Goal: Task Accomplishment & Management: Use online tool/utility

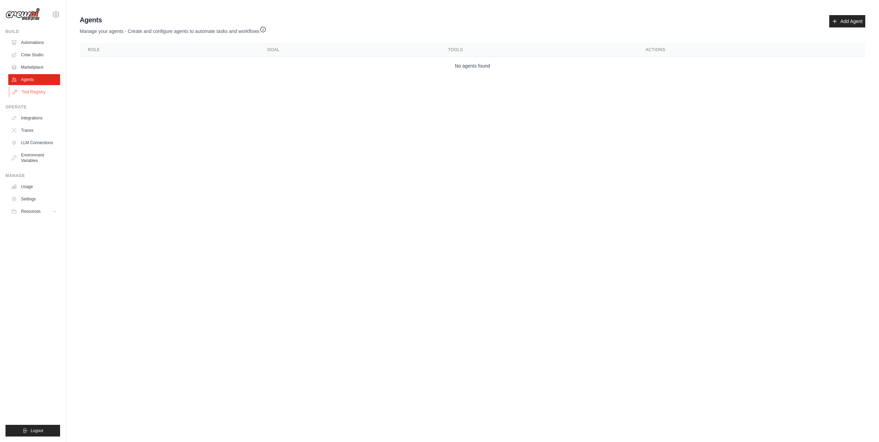
click at [40, 91] on link "Tool Registry" at bounding box center [35, 92] width 52 height 11
click at [42, 60] on link "Crew Studio" at bounding box center [35, 54] width 52 height 11
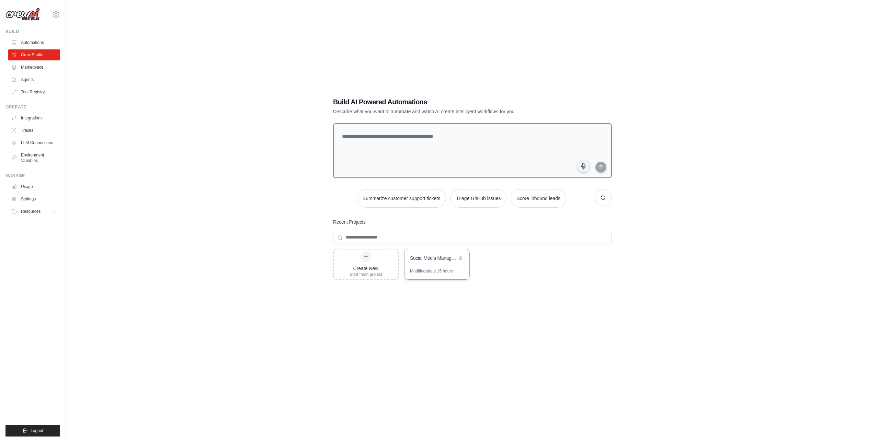
click at [441, 263] on div "Social Media Management Automation" at bounding box center [436, 258] width 65 height 19
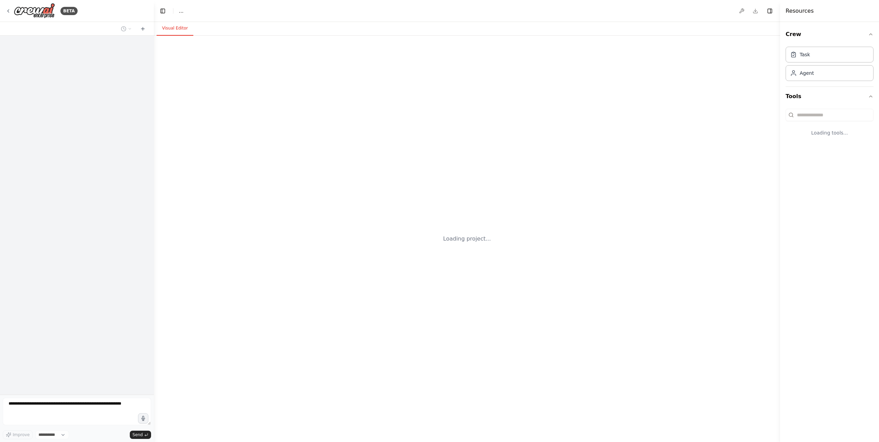
select select "****"
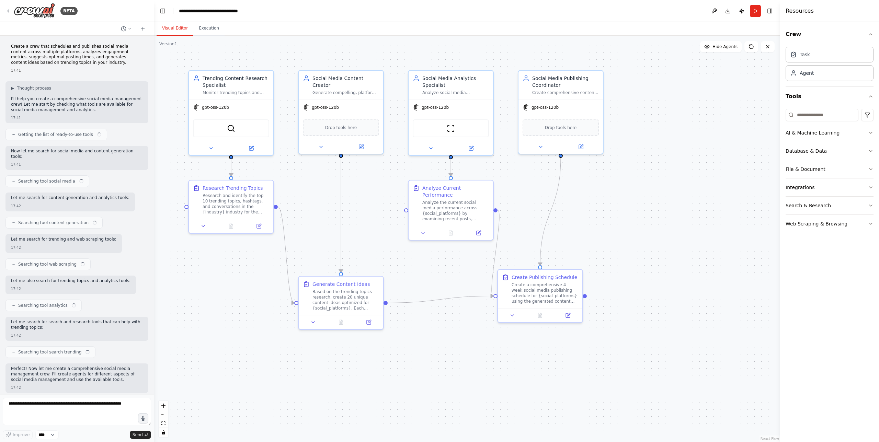
scroll to position [932, 0]
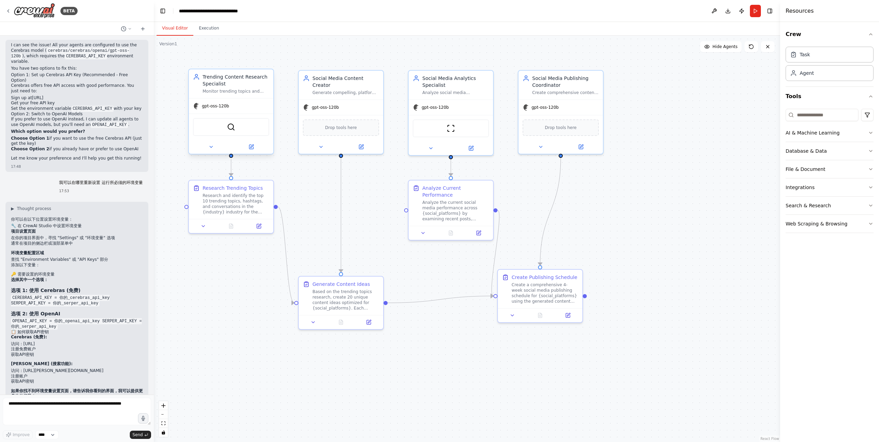
click at [245, 90] on div "Monitor trending topics and conversations in the {industry} industry to identif…" at bounding box center [236, 91] width 67 height 5
click at [255, 148] on button at bounding box center [251, 147] width 39 height 8
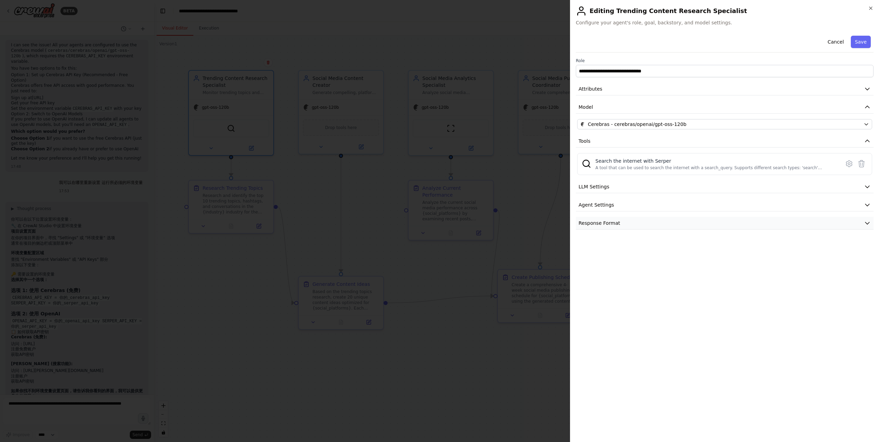
click at [677, 220] on button "Response Format" at bounding box center [725, 223] width 298 height 13
click at [676, 205] on button "Agent Settings" at bounding box center [725, 205] width 298 height 13
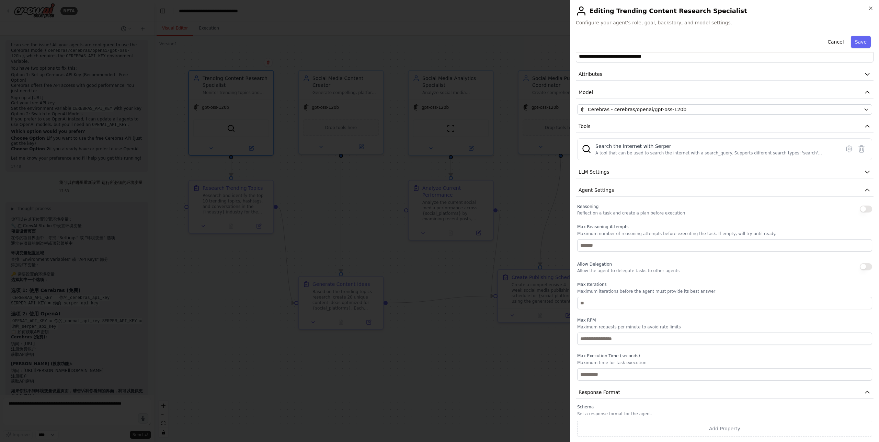
scroll to position [0, 0]
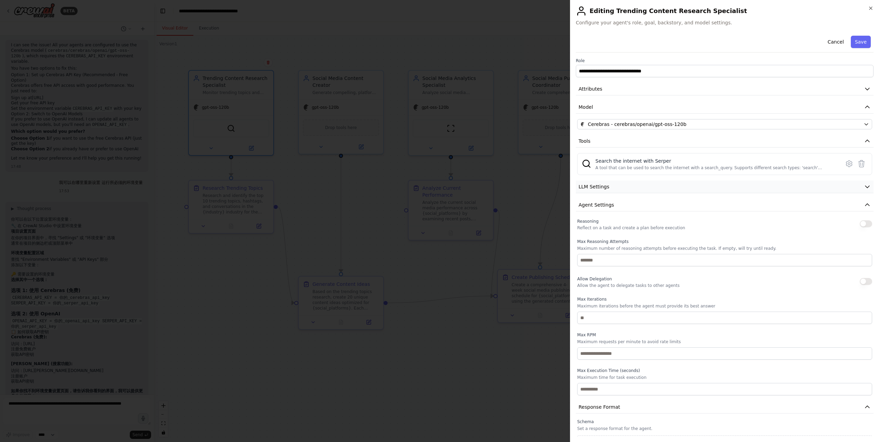
click at [639, 185] on button "LLM Settings" at bounding box center [725, 187] width 298 height 13
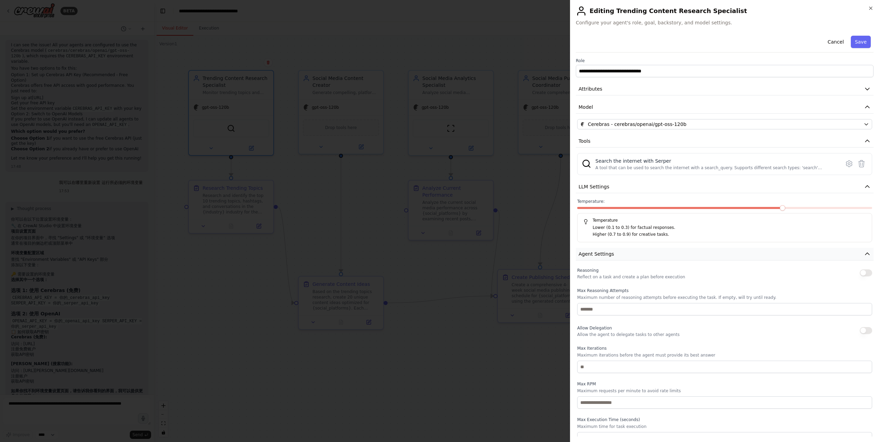
click at [679, 255] on button "Agent Settings" at bounding box center [725, 254] width 298 height 13
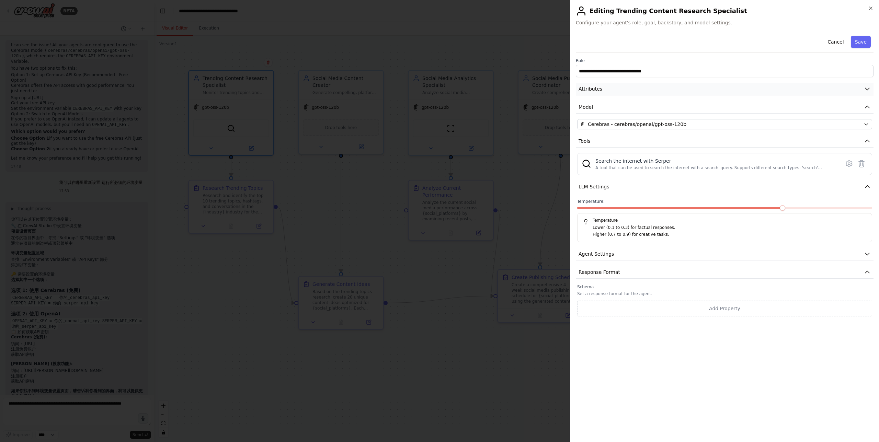
click at [697, 90] on button "Attributes" at bounding box center [725, 89] width 298 height 13
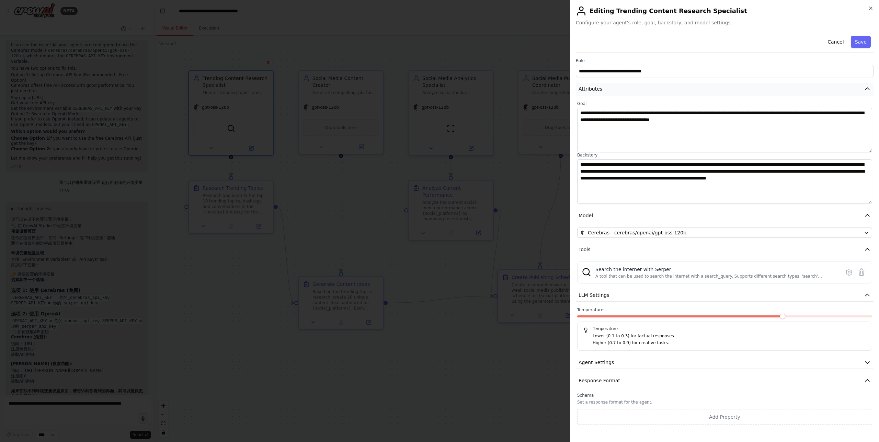
click at [697, 90] on button "Attributes" at bounding box center [725, 89] width 298 height 13
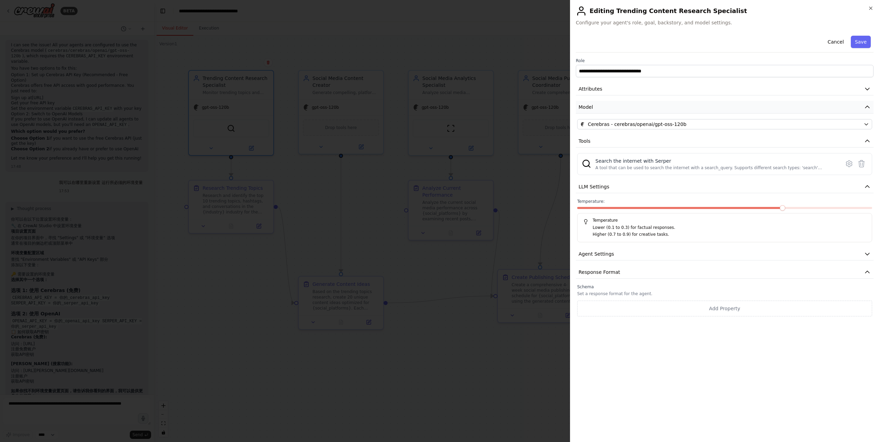
click at [688, 110] on button "Model" at bounding box center [725, 107] width 298 height 13
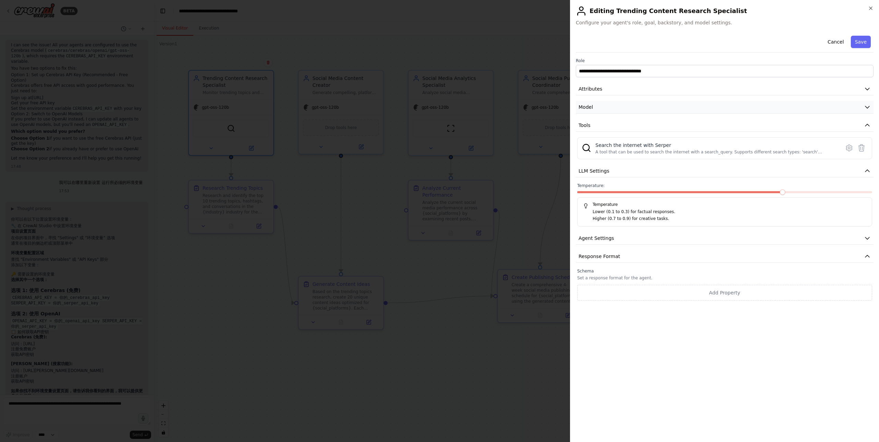
click at [688, 110] on button "Model" at bounding box center [725, 107] width 298 height 13
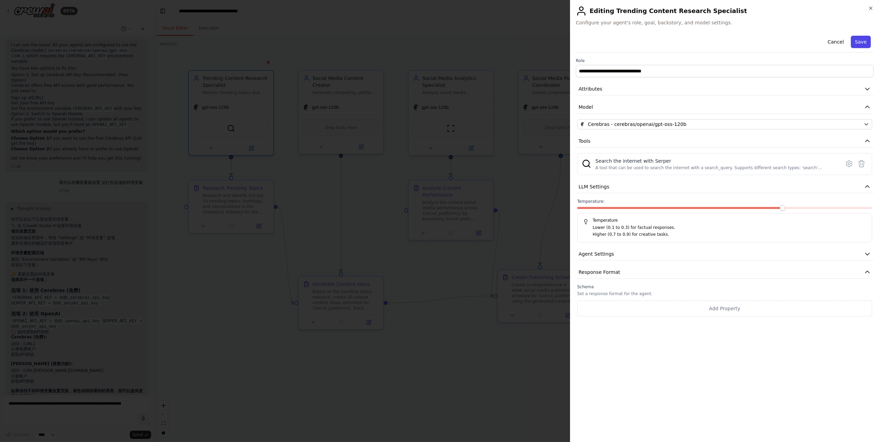
click at [857, 41] on button "Save" at bounding box center [861, 42] width 20 height 12
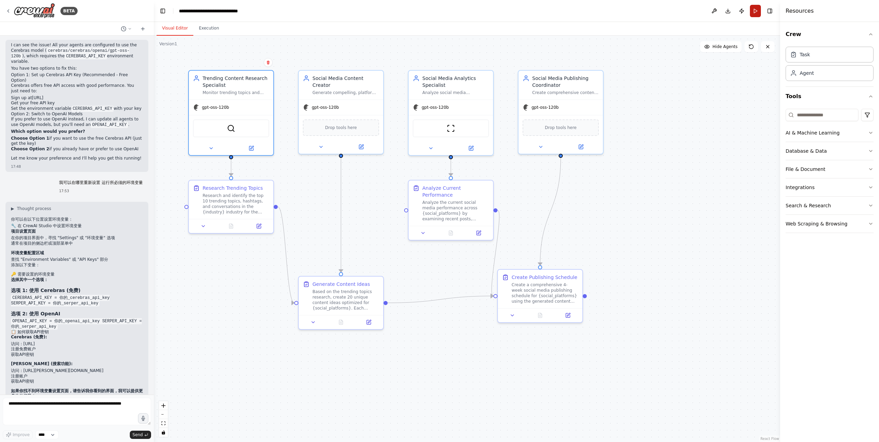
click at [755, 13] on button "Run" at bounding box center [755, 11] width 11 height 12
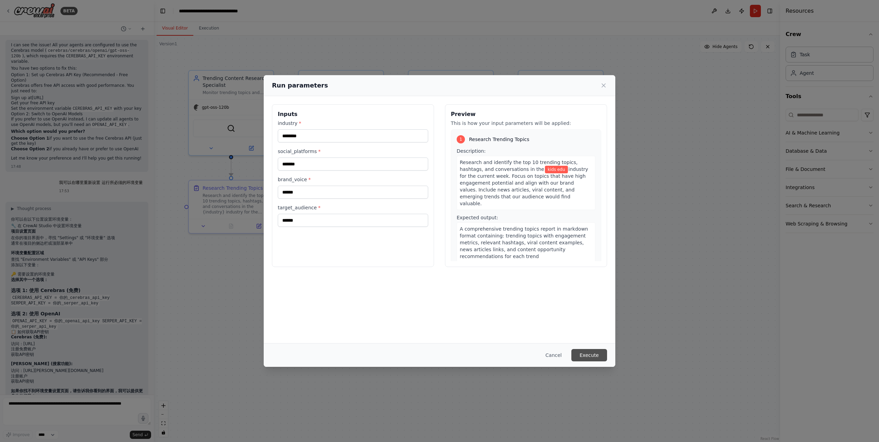
click at [593, 355] on button "Execute" at bounding box center [589, 355] width 36 height 12
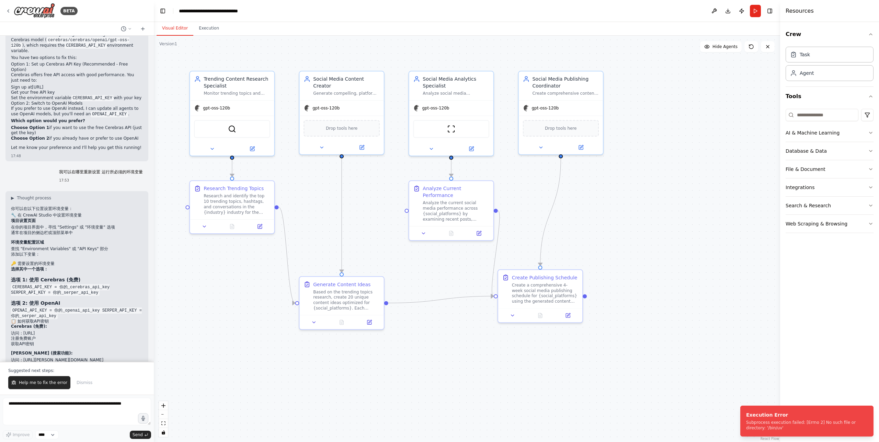
scroll to position [965, 0]
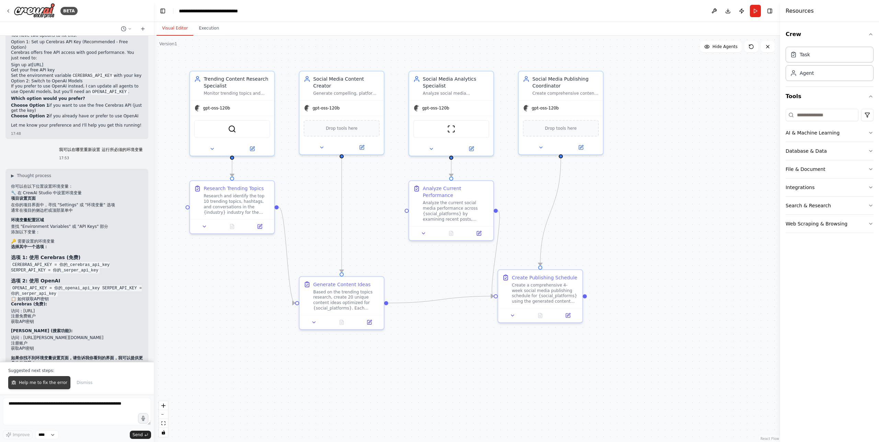
click at [48, 382] on span "Help me to fix the error" at bounding box center [43, 382] width 48 height 5
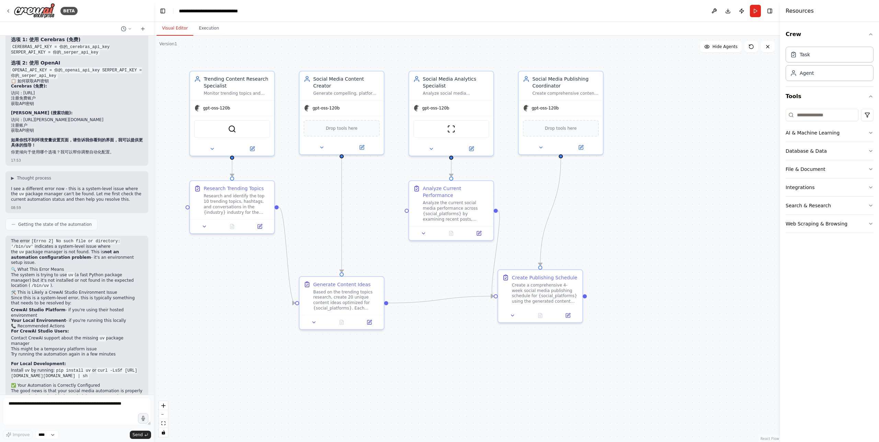
scroll to position [1195, 0]
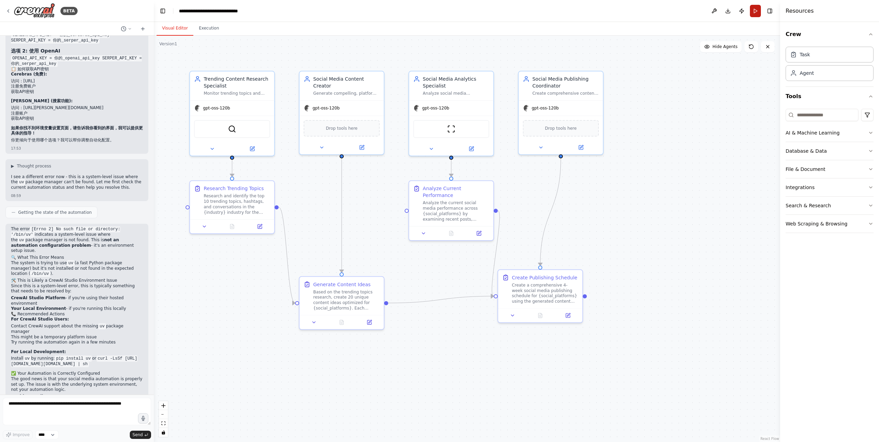
click at [756, 14] on button "Run" at bounding box center [755, 11] width 11 height 12
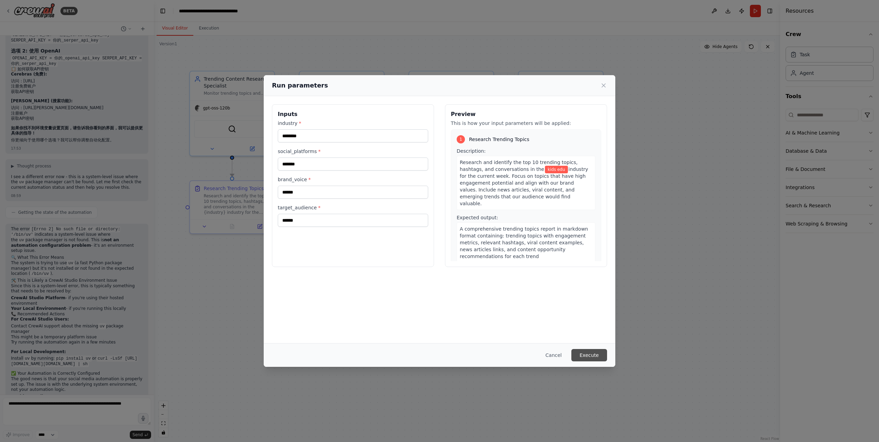
click at [594, 354] on button "Execute" at bounding box center [589, 355] width 36 height 12
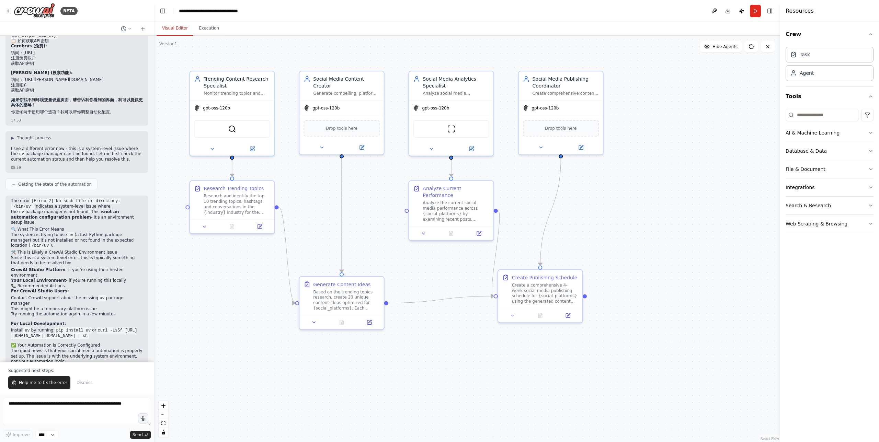
scroll to position [1228, 0]
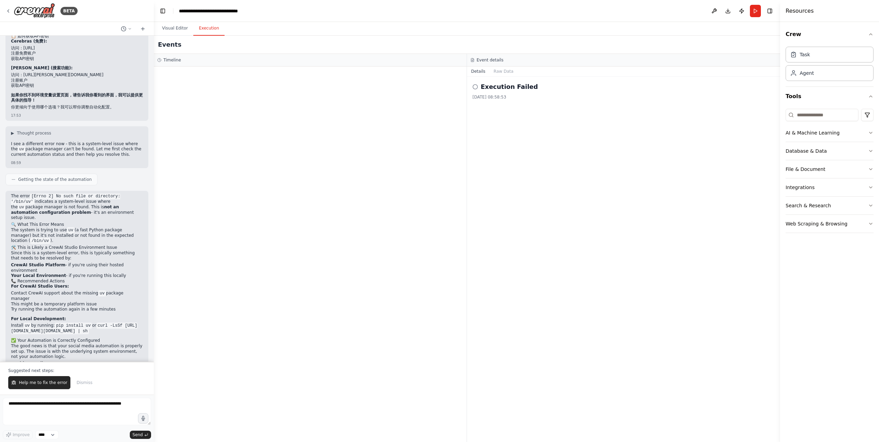
click at [212, 29] on button "Execution" at bounding box center [208, 28] width 31 height 14
click at [7, 10] on icon at bounding box center [7, 10] width 5 height 5
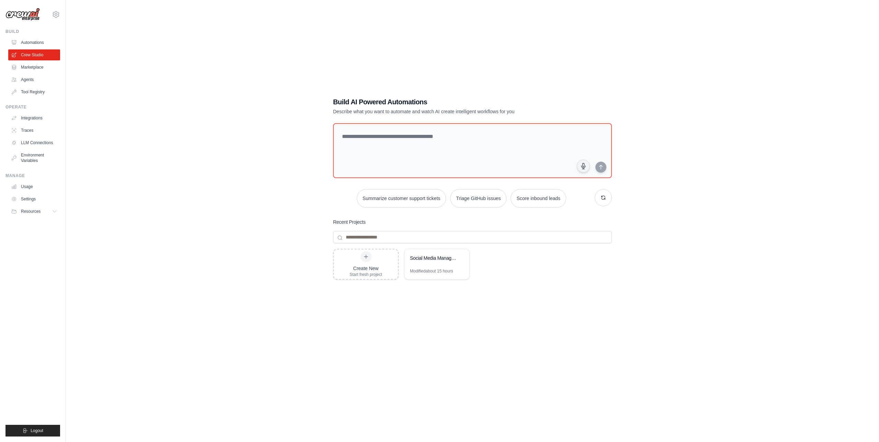
click at [181, 109] on div "Build AI Powered Automations Describe what you want to automate and watch AI cr…" at bounding box center [472, 228] width 791 height 442
click at [40, 88] on link "Tool Registry" at bounding box center [35, 92] width 52 height 11
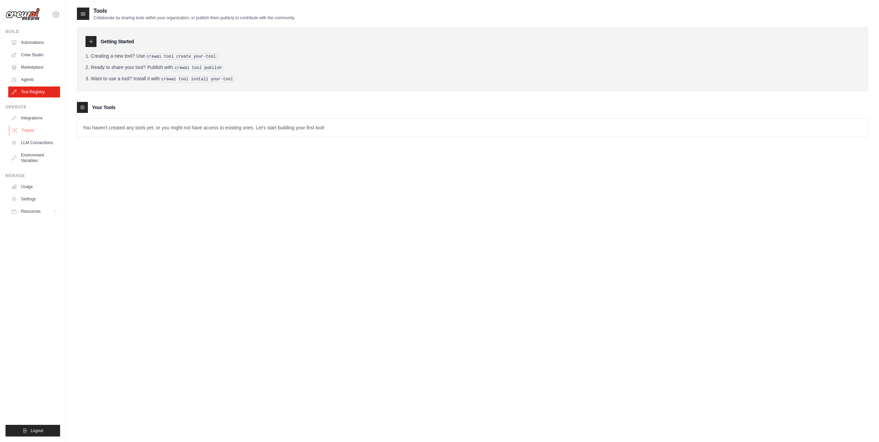
click at [27, 130] on link "Traces" at bounding box center [35, 130] width 52 height 11
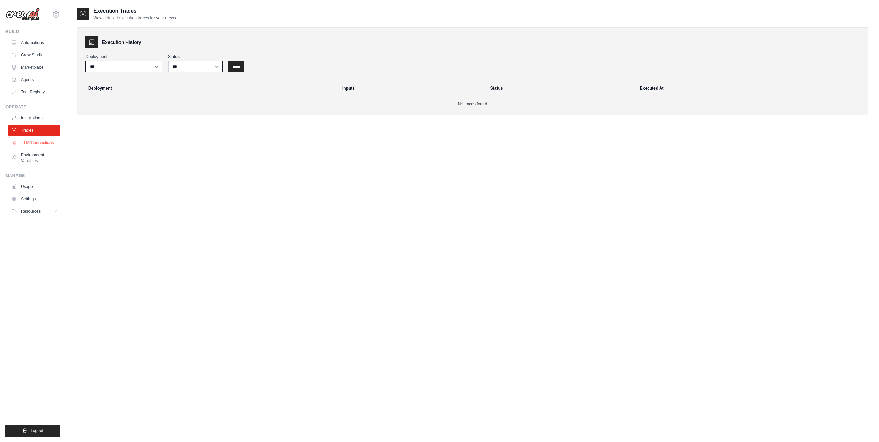
click at [44, 144] on link "LLM Connections" at bounding box center [35, 142] width 52 height 11
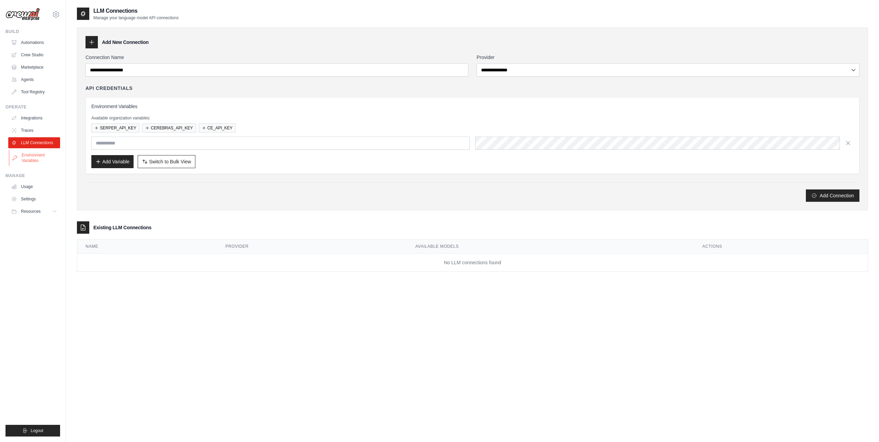
click at [43, 158] on link "Environment Variables" at bounding box center [35, 158] width 52 height 16
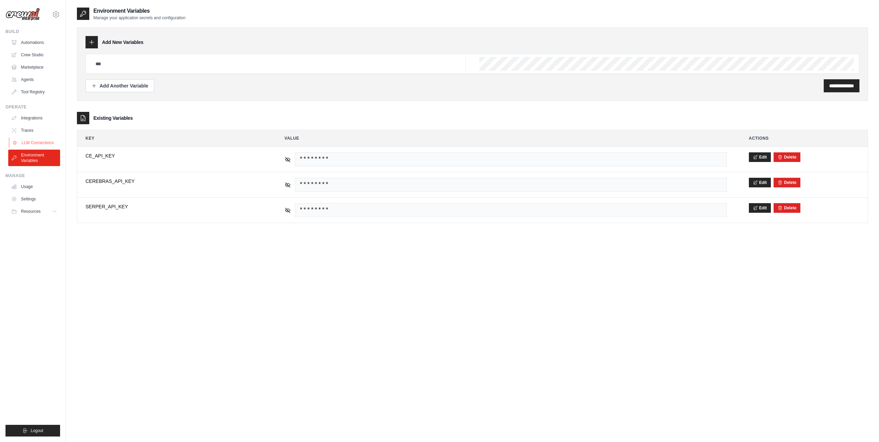
click at [41, 139] on link "LLM Connections" at bounding box center [35, 142] width 52 height 11
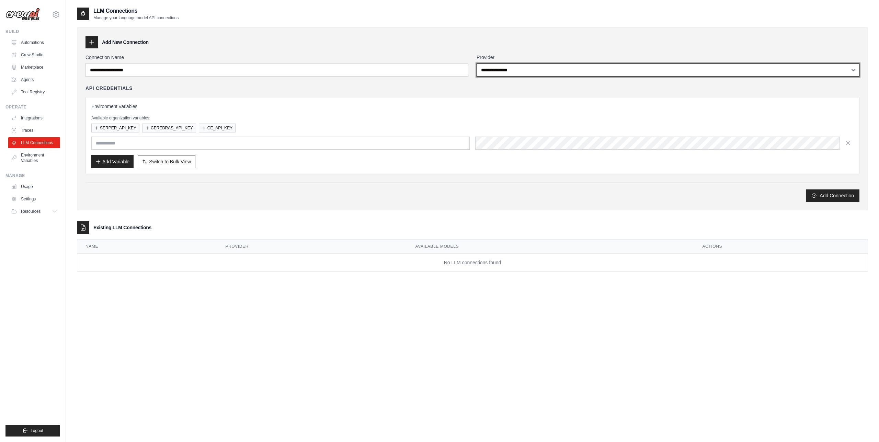
click at [554, 68] on select "**********" at bounding box center [668, 70] width 383 height 13
select select "********"
click at [477, 64] on select "**********" at bounding box center [668, 70] width 383 height 13
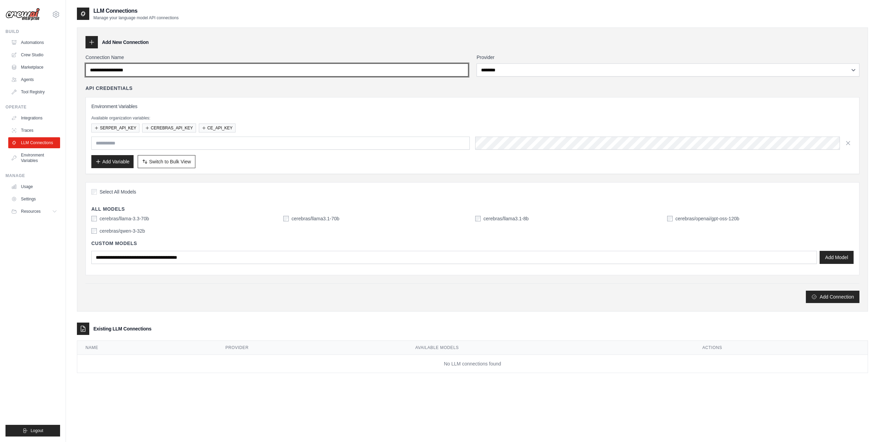
click at [279, 72] on input "Connection Name" at bounding box center [276, 70] width 383 height 13
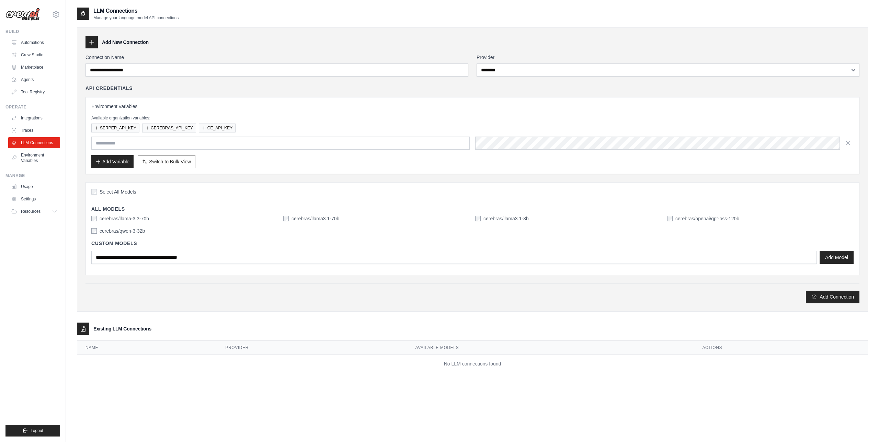
click at [688, 218] on label "cerebras/openai/gpt-oss-120b" at bounding box center [707, 218] width 64 height 7
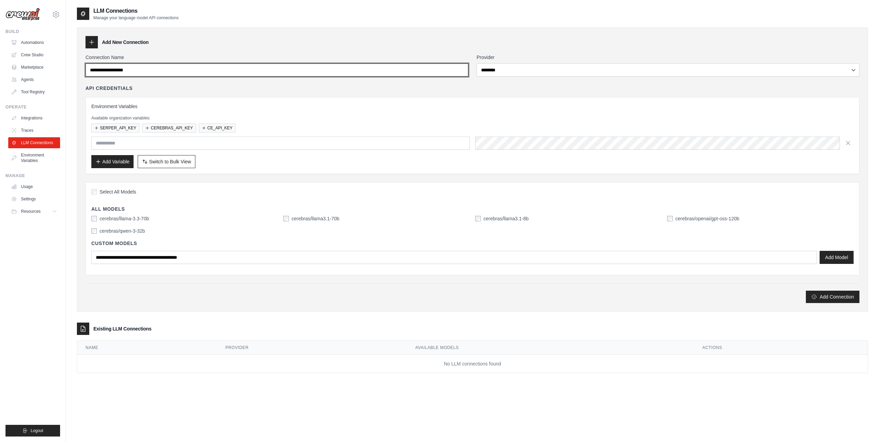
click at [165, 71] on input "Connection Name" at bounding box center [276, 70] width 383 height 13
type input "****"
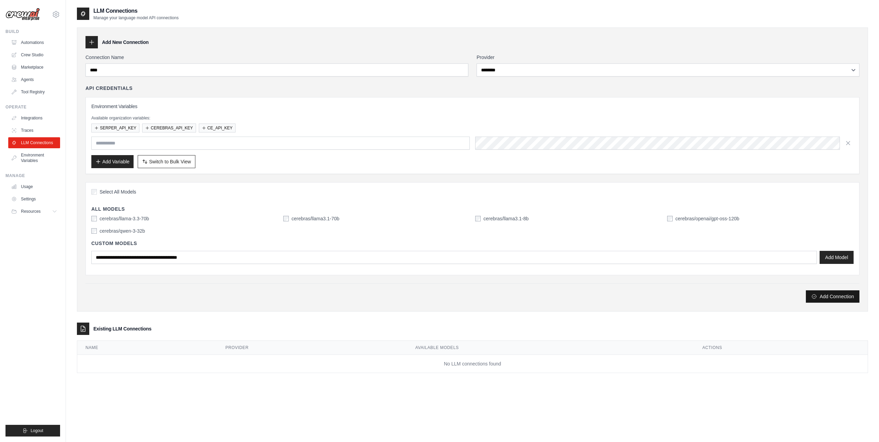
click at [828, 298] on button "Add Connection" at bounding box center [833, 296] width 54 height 12
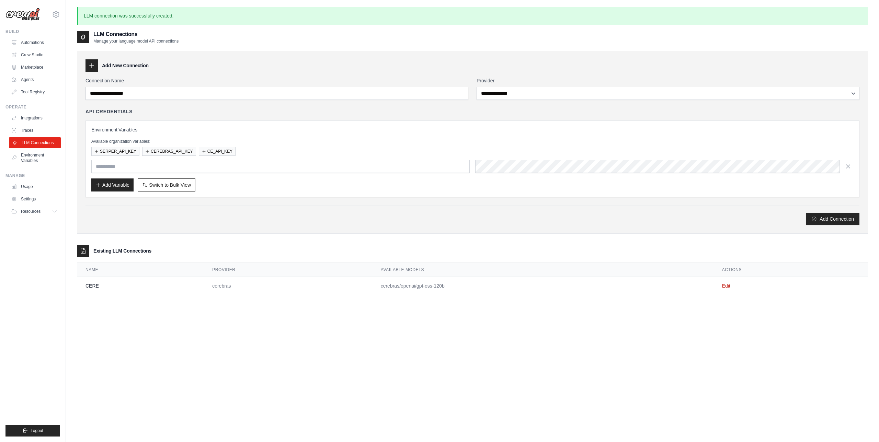
click at [44, 142] on link "LLM Connections" at bounding box center [35, 142] width 52 height 11
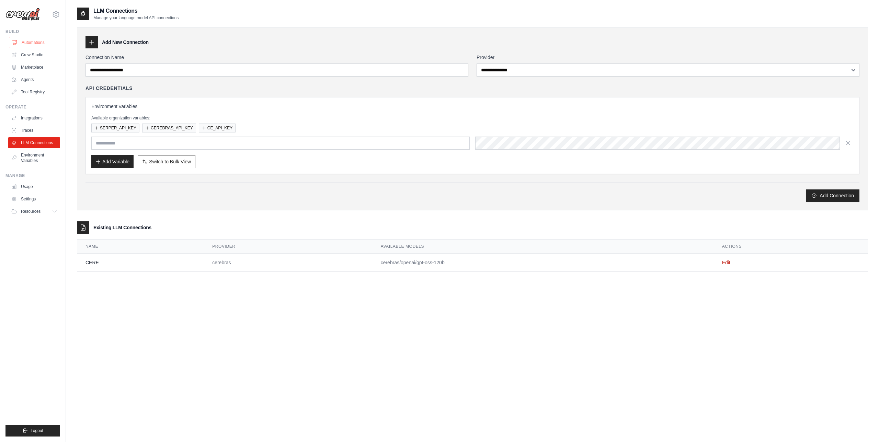
click at [40, 45] on link "Automations" at bounding box center [35, 42] width 52 height 11
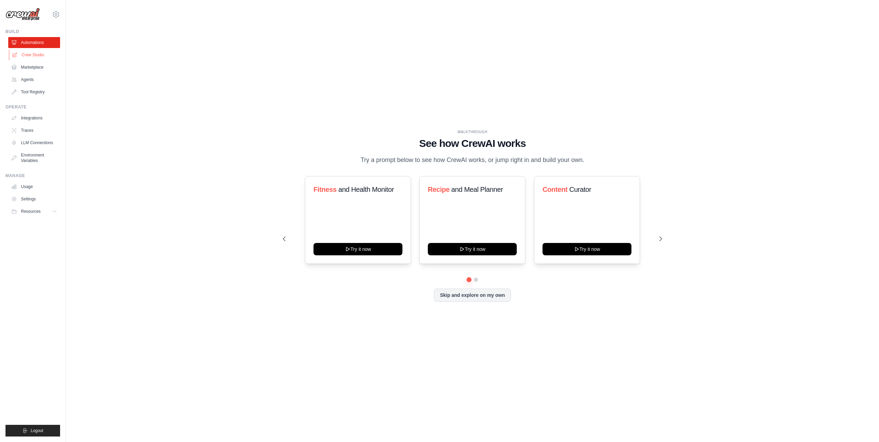
click at [38, 54] on link "Crew Studio" at bounding box center [35, 54] width 52 height 11
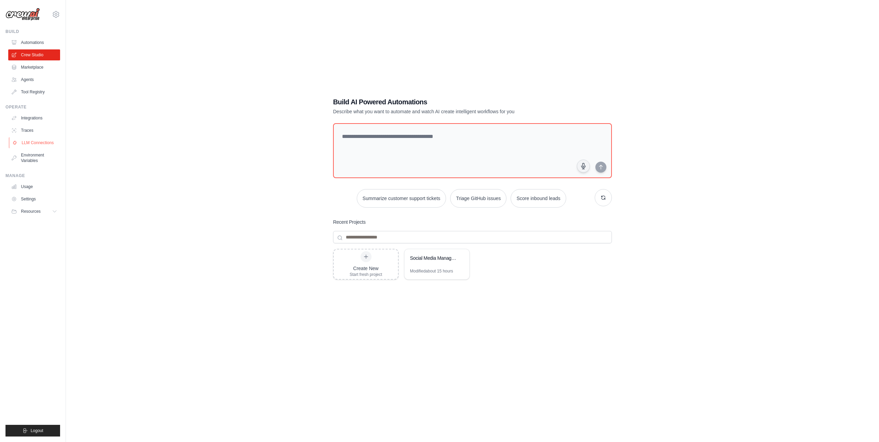
click at [46, 142] on link "LLM Connections" at bounding box center [35, 142] width 52 height 11
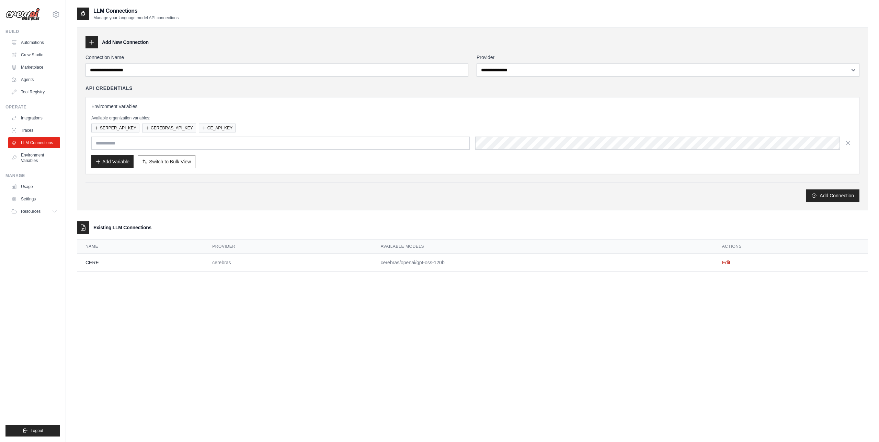
click at [230, 264] on td "cerebras" at bounding box center [288, 263] width 169 height 18
click at [730, 263] on link "Edit" at bounding box center [726, 262] width 8 height 5
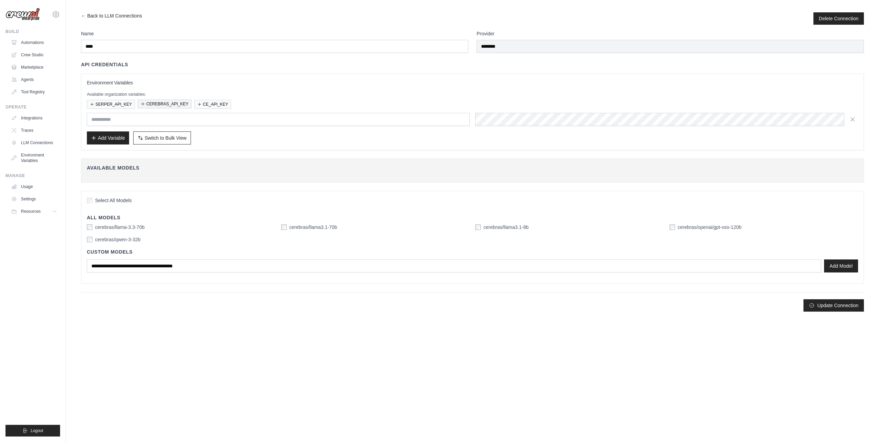
click at [163, 105] on button "CEREBRAS_API_KEY" at bounding box center [165, 104] width 54 height 9
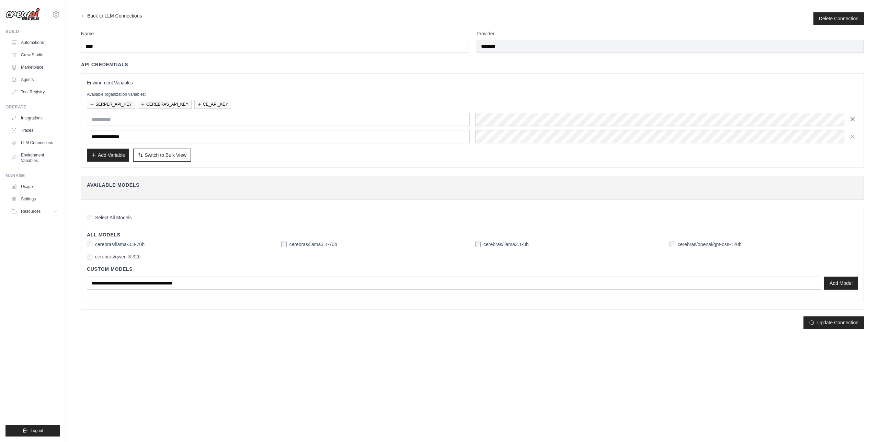
click at [852, 120] on icon "button" at bounding box center [852, 118] width 3 height 3
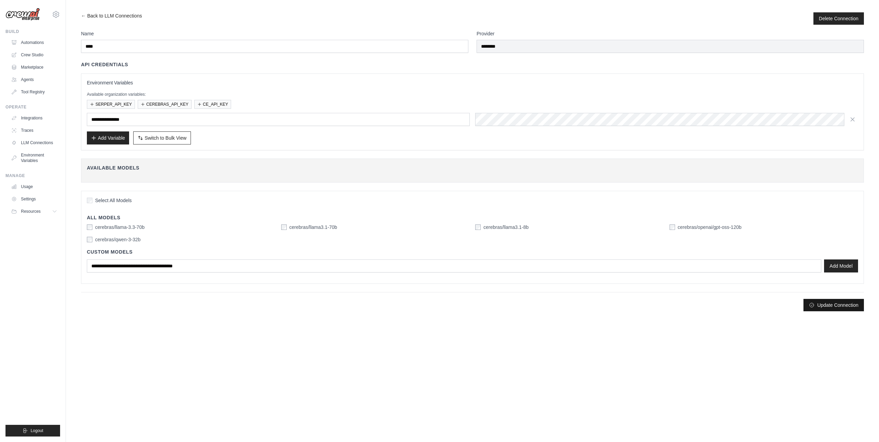
click at [837, 305] on button "Update Connection" at bounding box center [833, 305] width 60 height 12
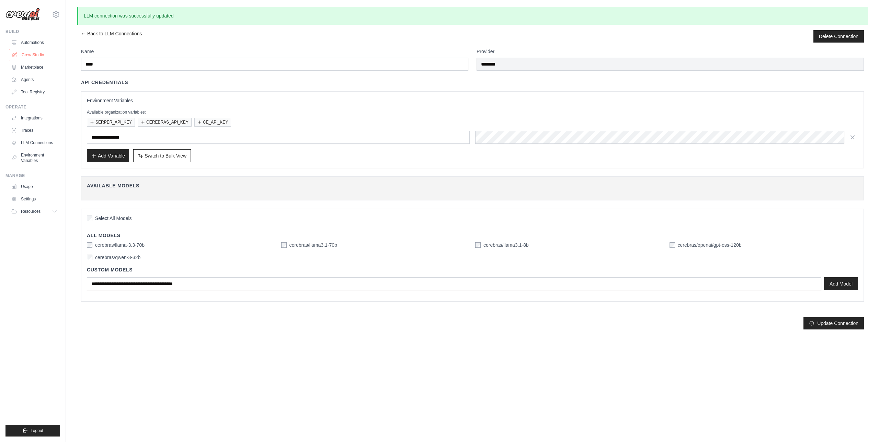
click at [38, 59] on link "Crew Studio" at bounding box center [35, 54] width 52 height 11
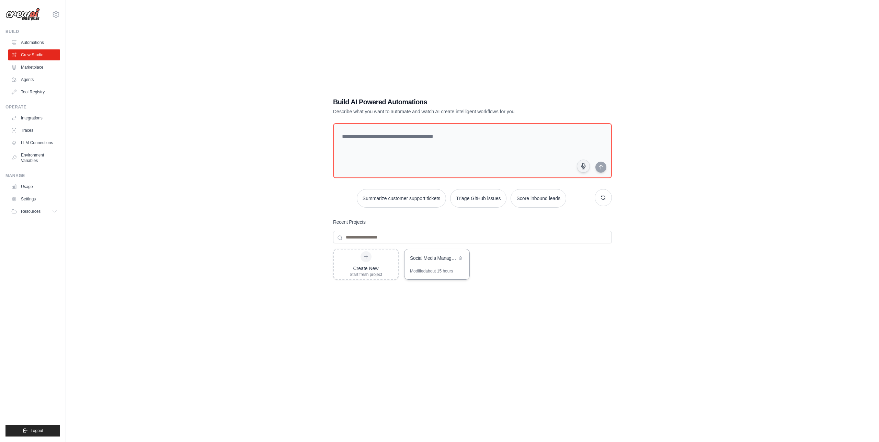
click at [440, 262] on div "Social Media Management Automation" at bounding box center [433, 259] width 47 height 8
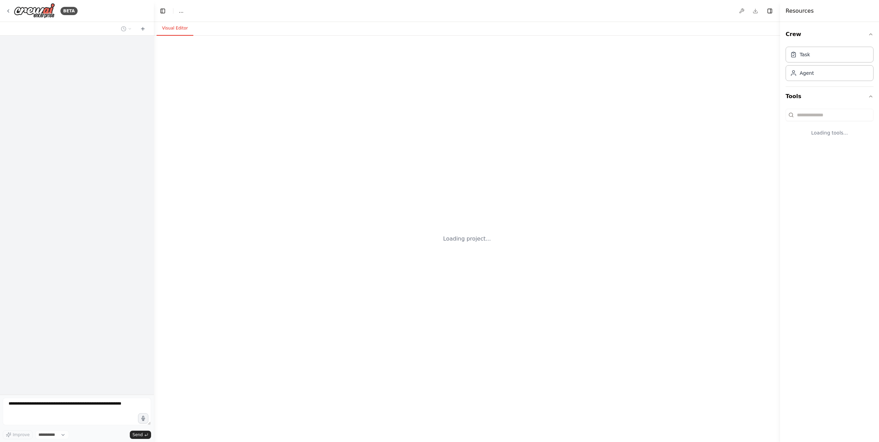
select select "****"
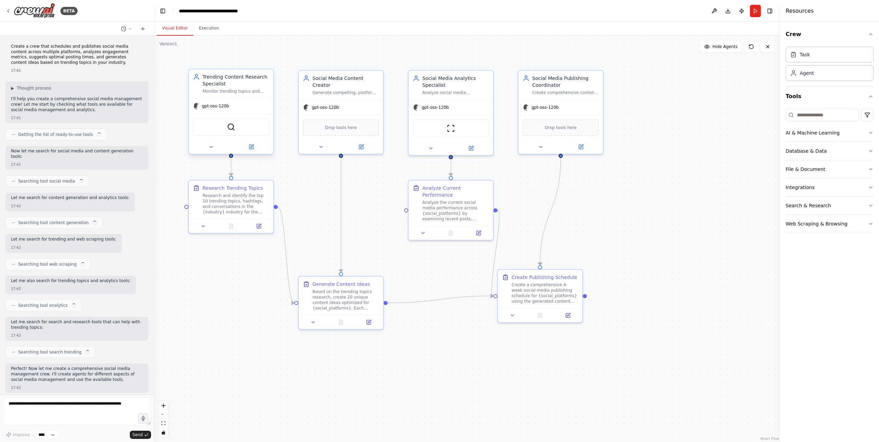
scroll to position [1195, 0]
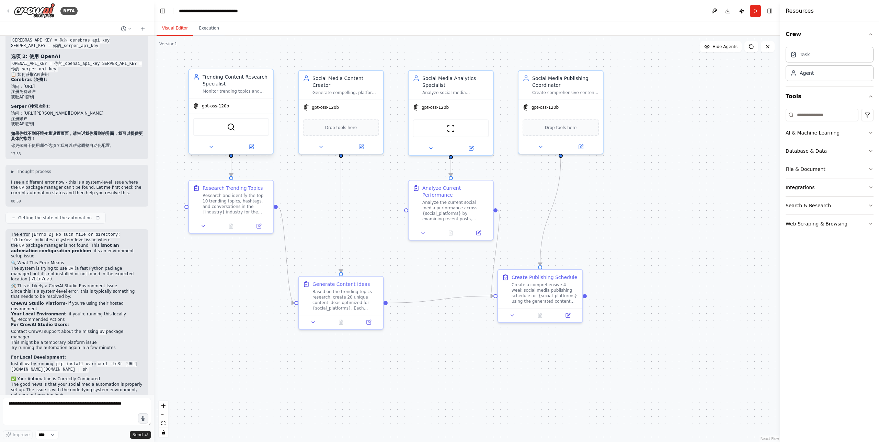
click at [241, 109] on div "gpt-oss-120b" at bounding box center [231, 106] width 84 height 15
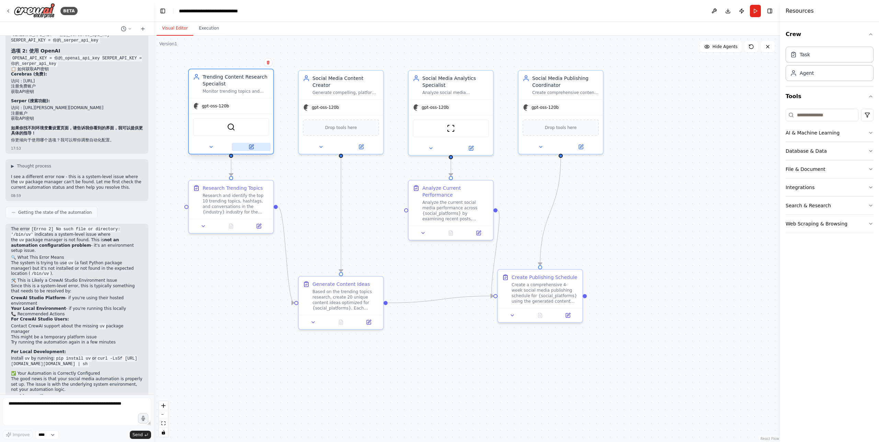
click at [256, 148] on button at bounding box center [251, 147] width 39 height 8
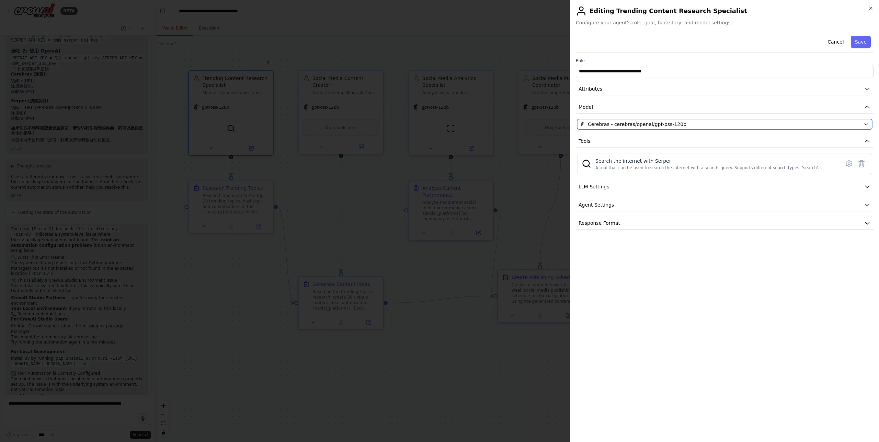
click at [735, 124] on div "Cerebras - cerebras/openai/gpt-oss-120b" at bounding box center [720, 124] width 281 height 7
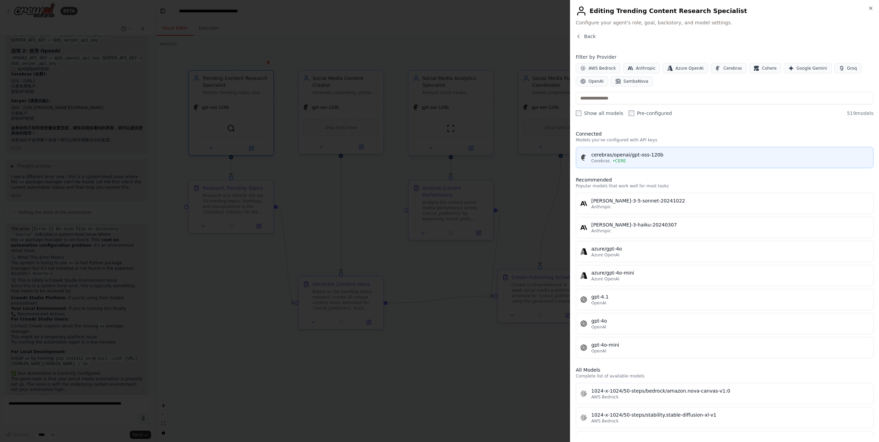
click at [706, 155] on div "cerebras/openai/gpt-oss-120b" at bounding box center [730, 154] width 278 height 7
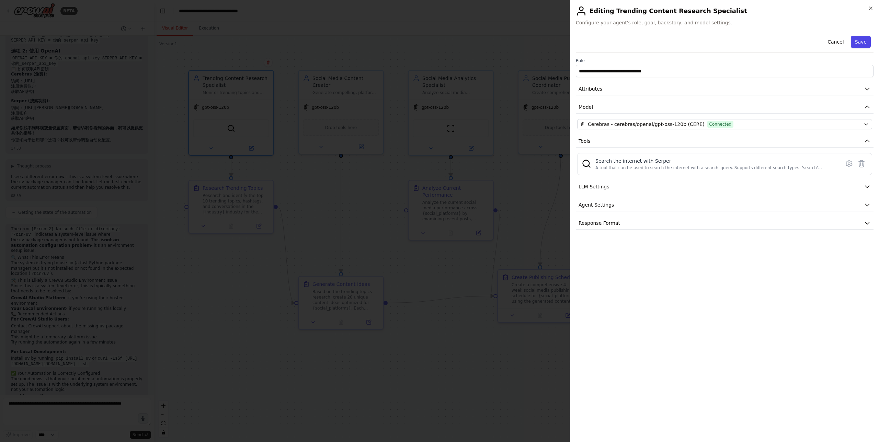
click at [862, 42] on button "Save" at bounding box center [861, 42] width 20 height 12
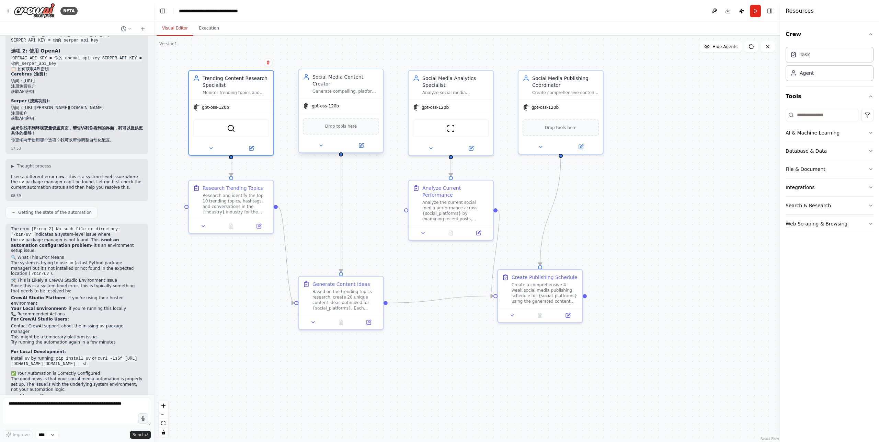
click at [325, 103] on span "gpt-oss-120b" at bounding box center [325, 105] width 27 height 5
click at [364, 141] on button at bounding box center [361, 145] width 39 height 8
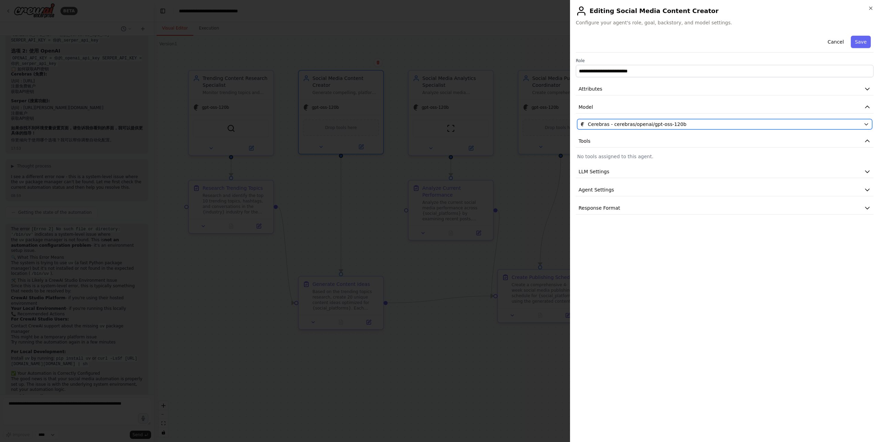
click at [746, 121] on div "Cerebras - cerebras/openai/gpt-oss-120b" at bounding box center [720, 124] width 281 height 7
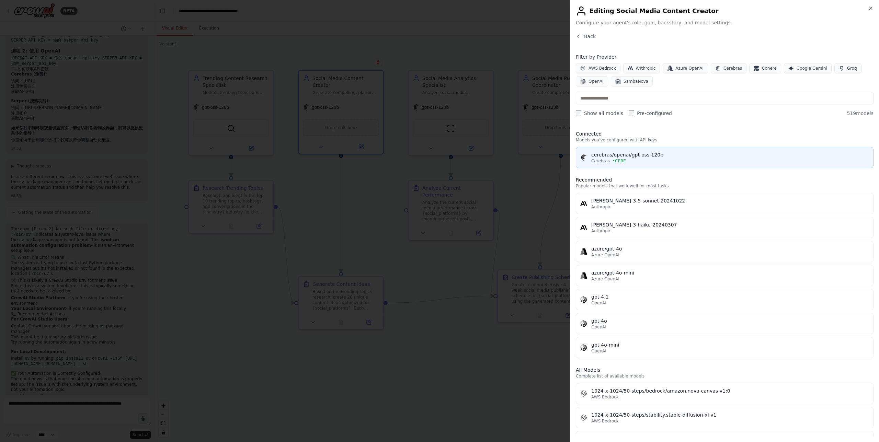
click at [659, 158] on div "Cerebras • CERE" at bounding box center [730, 160] width 278 height 5
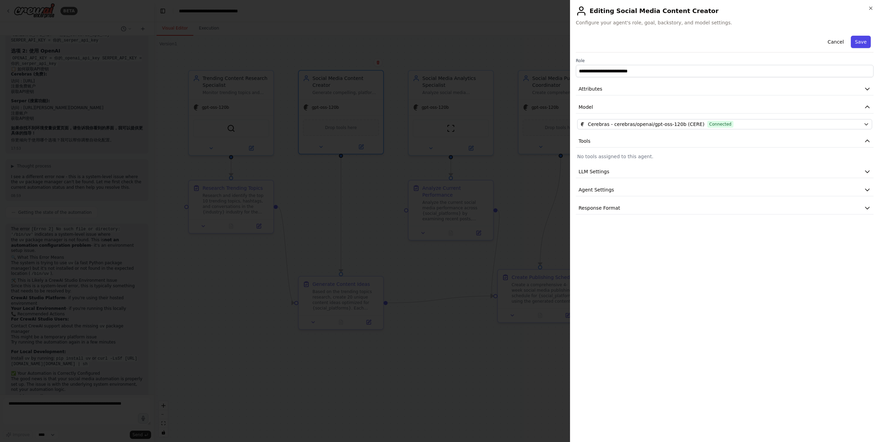
click at [861, 43] on button "Save" at bounding box center [861, 42] width 20 height 12
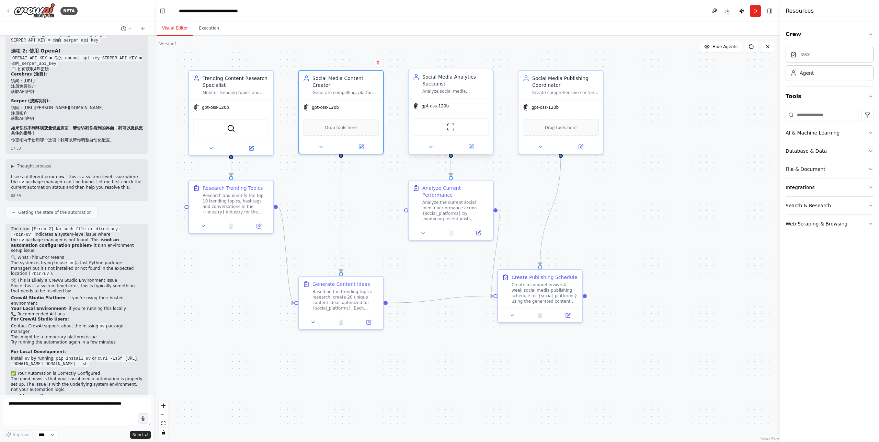
click at [456, 108] on div "gpt-oss-120b" at bounding box center [451, 106] width 84 height 15
click at [455, 85] on div "Social Media Analytics Specialist" at bounding box center [455, 80] width 67 height 14
drag, startPoint x: 470, startPoint y: 147, endPoint x: 508, endPoint y: 146, distance: 38.5
click at [470, 147] on icon at bounding box center [470, 148] width 5 height 5
click at [470, 149] on icon at bounding box center [471, 147] width 4 height 4
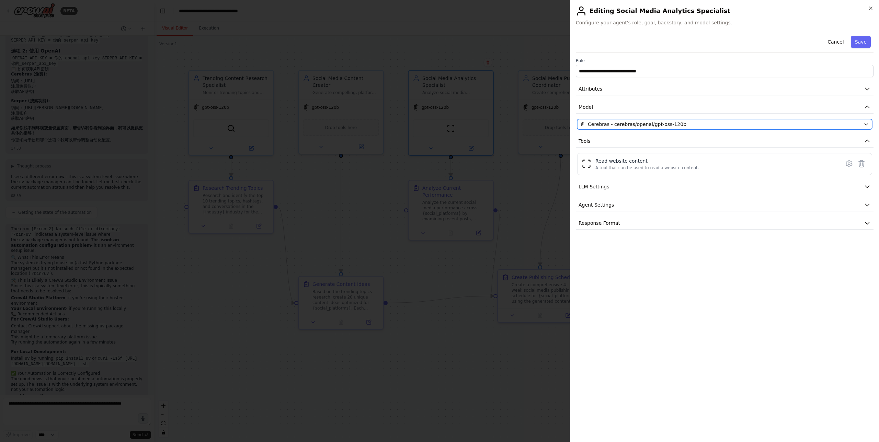
click at [685, 125] on div "Cerebras - cerebras/openai/gpt-oss-120b" at bounding box center [720, 124] width 281 height 7
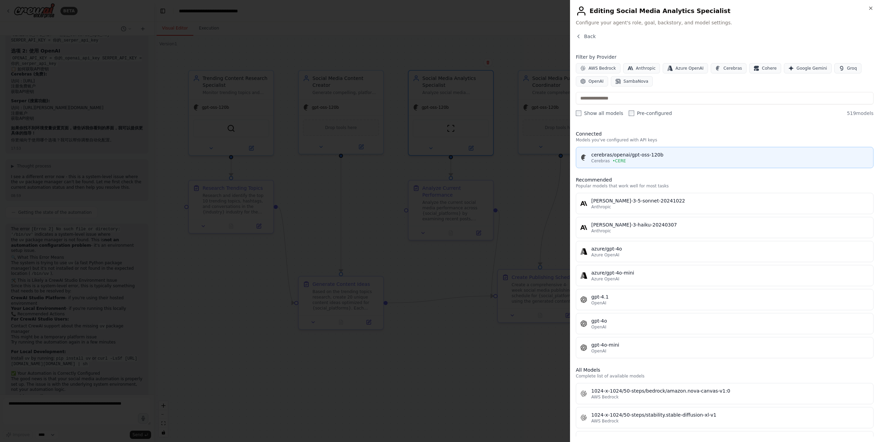
click at [660, 161] on div "Cerebras • CERE" at bounding box center [730, 160] width 278 height 5
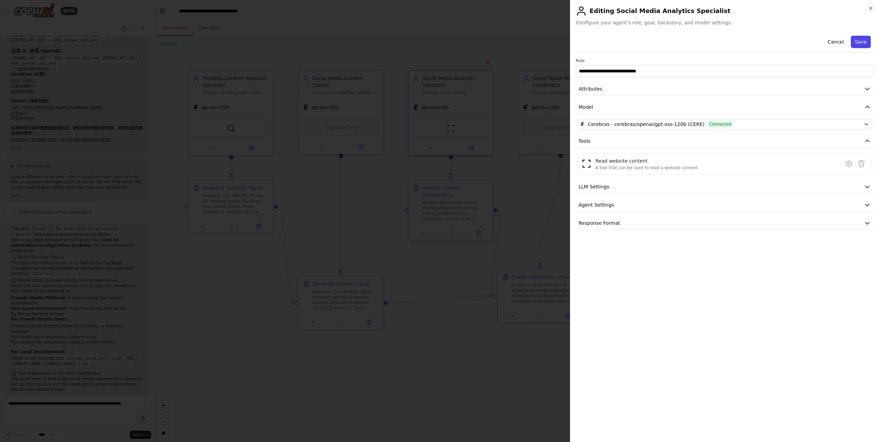
click at [859, 42] on button "Save" at bounding box center [861, 42] width 20 height 12
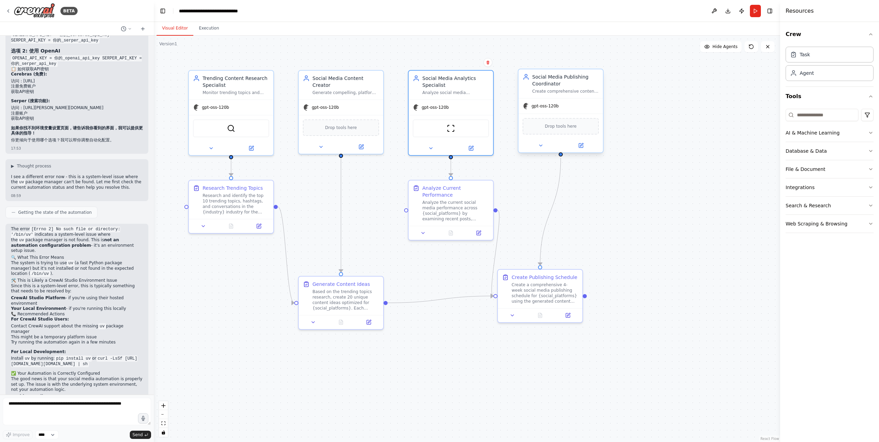
click at [574, 129] on span "Drop tools here" at bounding box center [561, 126] width 32 height 7
click at [584, 145] on button at bounding box center [580, 145] width 39 height 8
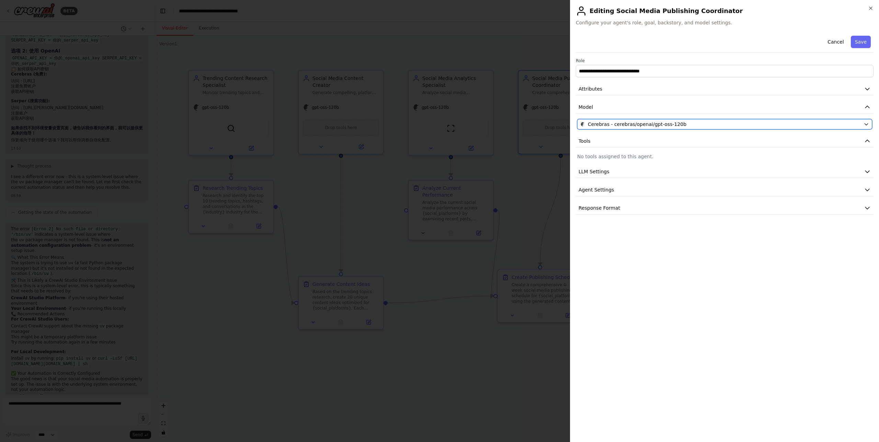
click at [773, 126] on div "Cerebras - cerebras/openai/gpt-oss-120b" at bounding box center [720, 124] width 281 height 7
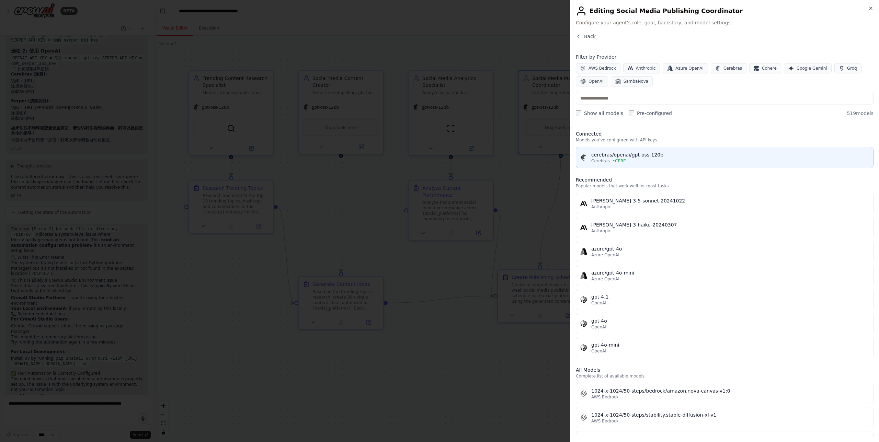
click at [664, 150] on button "cerebras/openai/gpt-oss-120b Cerebras • CERE" at bounding box center [725, 157] width 298 height 21
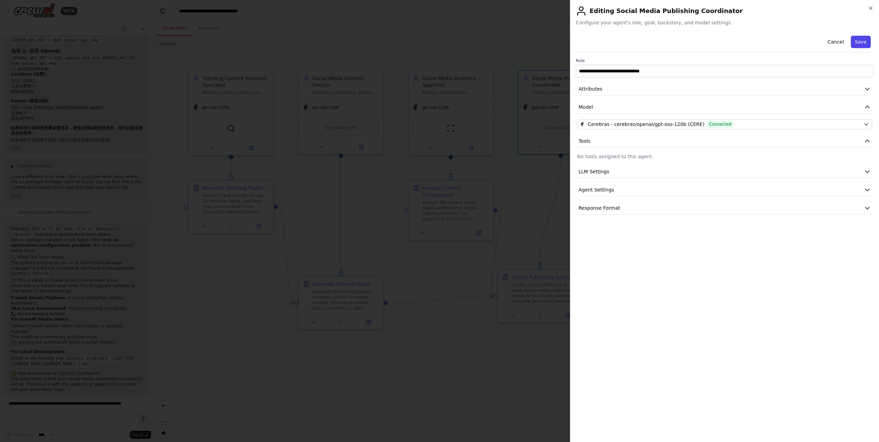
click at [858, 45] on button "Save" at bounding box center [861, 42] width 20 height 12
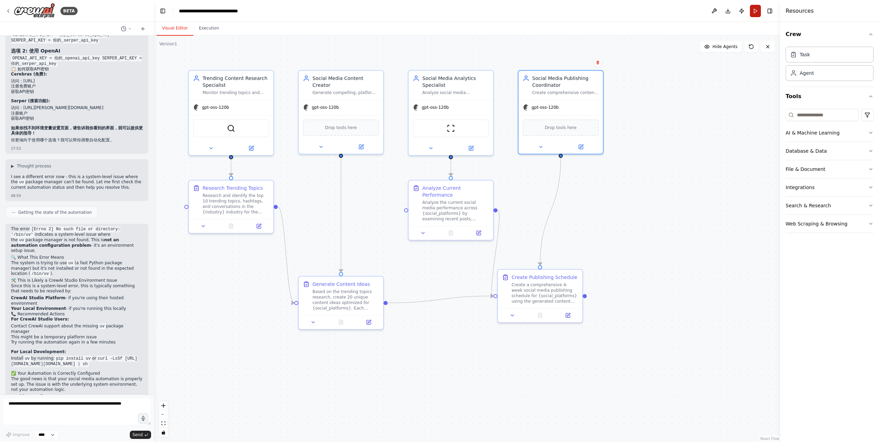
click at [754, 13] on button "Run" at bounding box center [755, 11] width 11 height 12
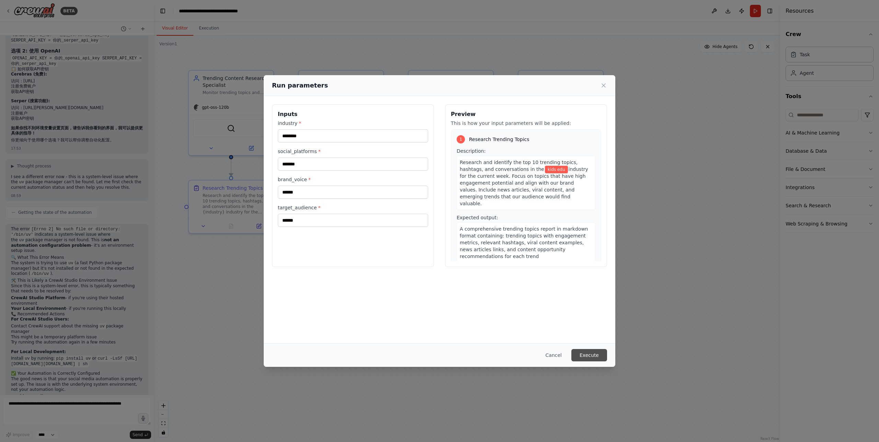
click at [585, 357] on button "Execute" at bounding box center [589, 355] width 36 height 12
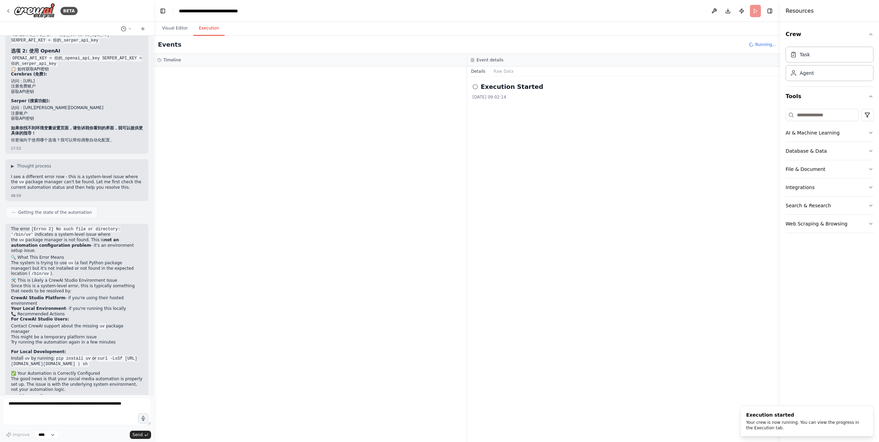
click at [208, 30] on button "Execution" at bounding box center [208, 28] width 31 height 14
click at [214, 81] on div at bounding box center [310, 255] width 313 height 376
click at [253, 110] on div "Started" at bounding box center [308, 108] width 264 height 5
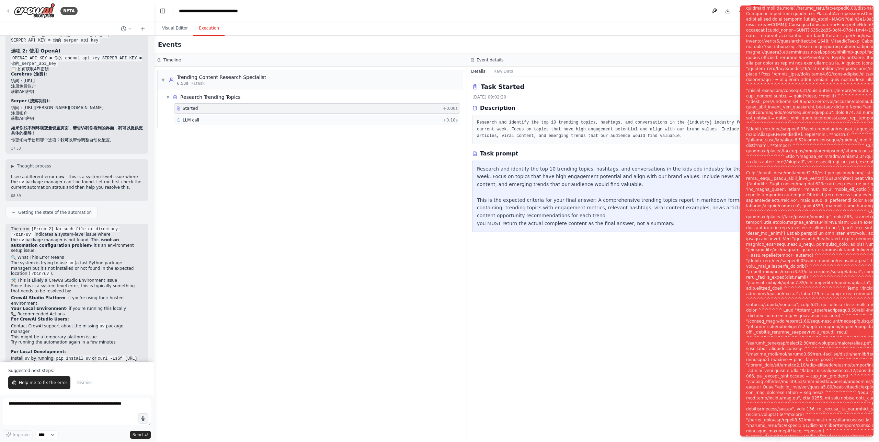
click at [256, 121] on div "LLM call + 0.18s" at bounding box center [316, 119] width 281 height 5
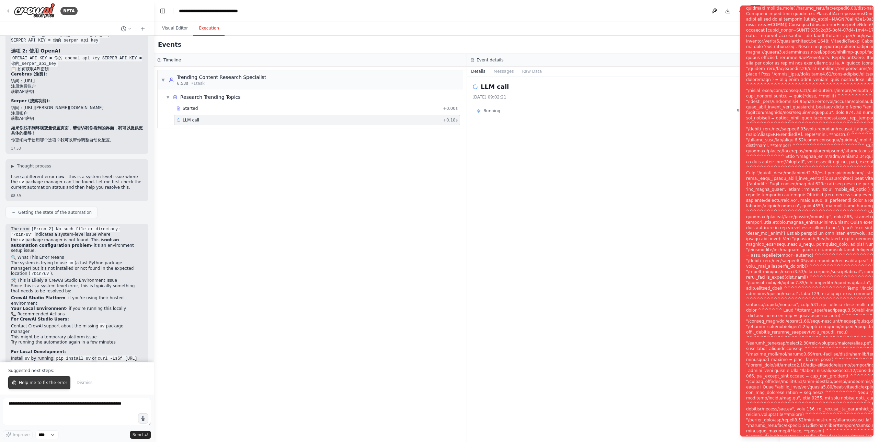
click at [54, 384] on span "Help me to fix the error" at bounding box center [43, 382] width 48 height 5
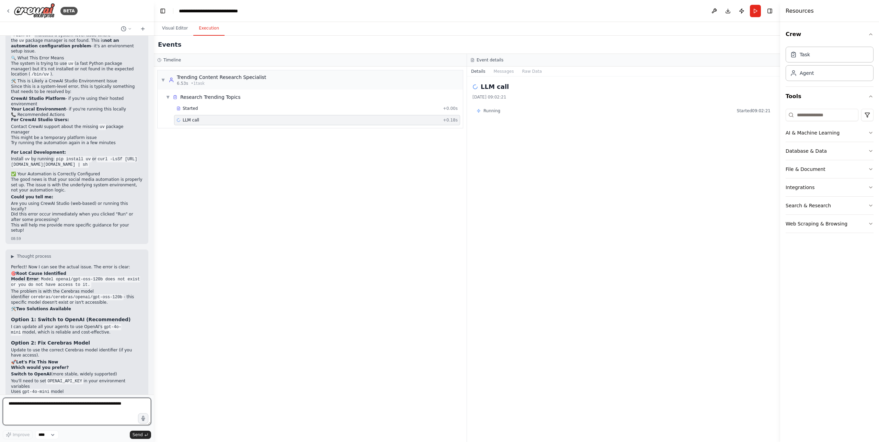
scroll to position [1400, 0]
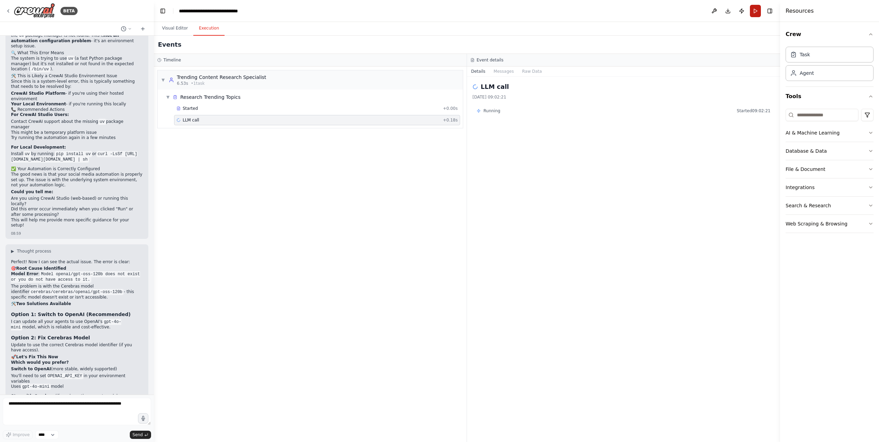
click at [756, 10] on button "Run" at bounding box center [755, 11] width 11 height 12
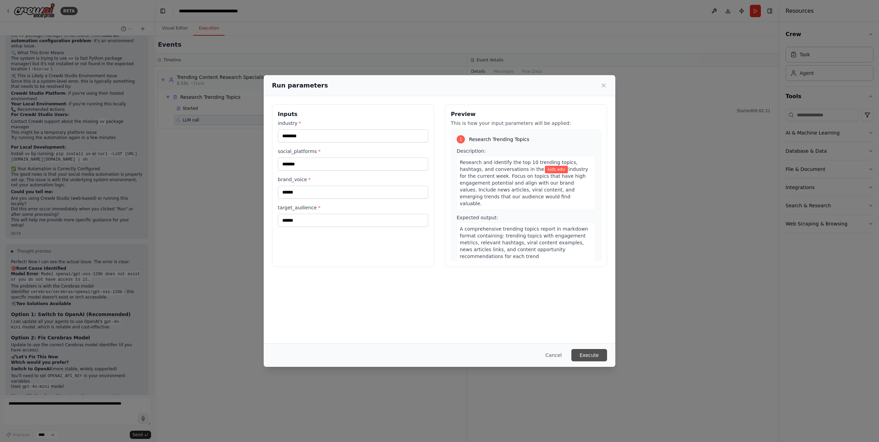
click at [598, 354] on button "Execute" at bounding box center [589, 355] width 36 height 12
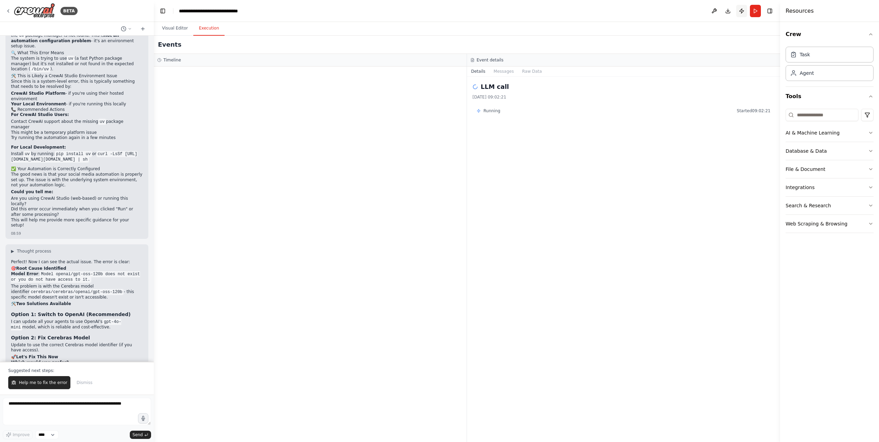
click at [738, 11] on button "Publish" at bounding box center [741, 11] width 11 height 12
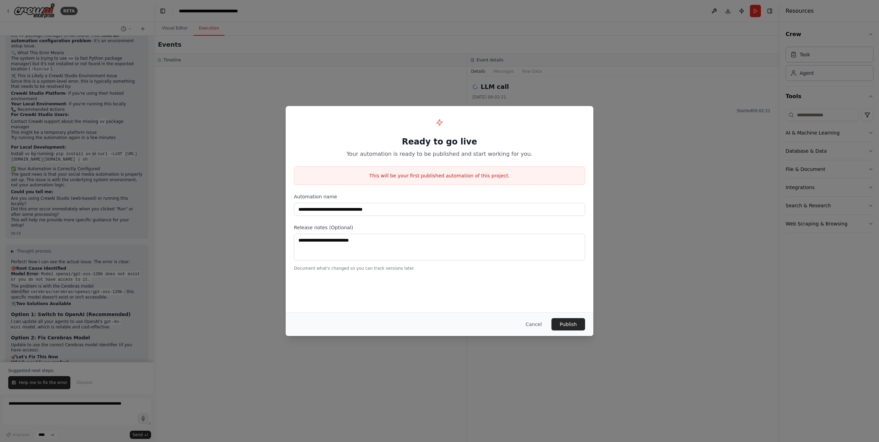
click at [660, 140] on div "**********" at bounding box center [439, 221] width 879 height 442
click at [536, 327] on button "Cancel" at bounding box center [533, 324] width 27 height 12
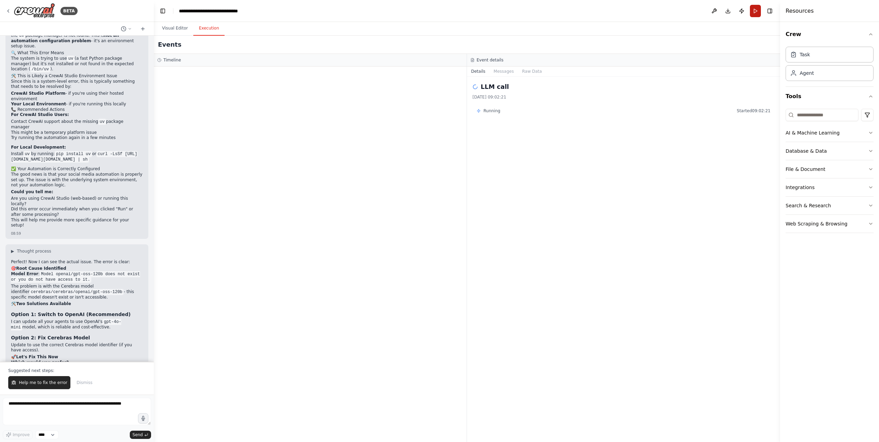
click at [757, 13] on button "Run" at bounding box center [755, 11] width 11 height 12
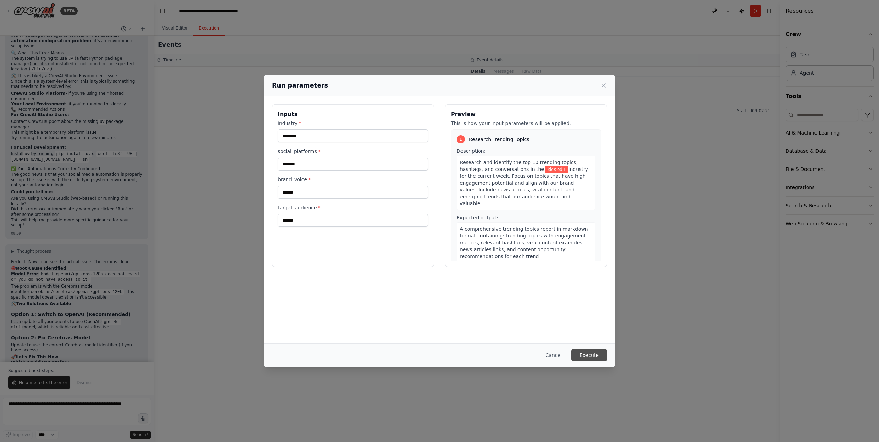
click at [593, 355] on button "Execute" at bounding box center [589, 355] width 36 height 12
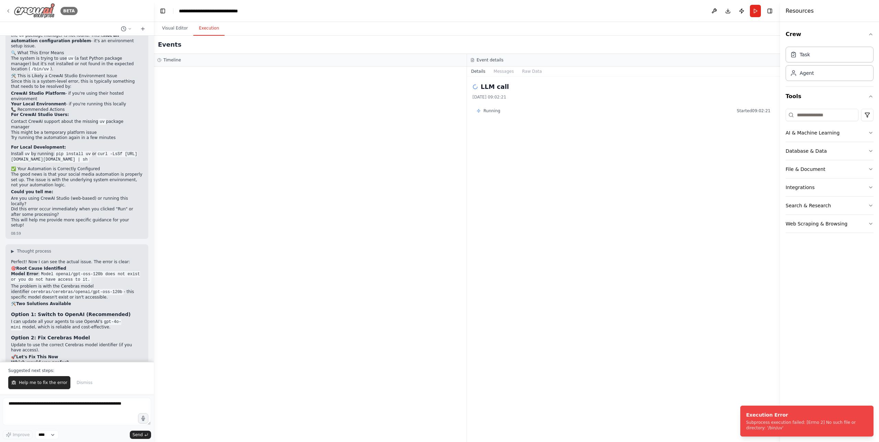
click at [7, 13] on icon at bounding box center [7, 10] width 5 height 5
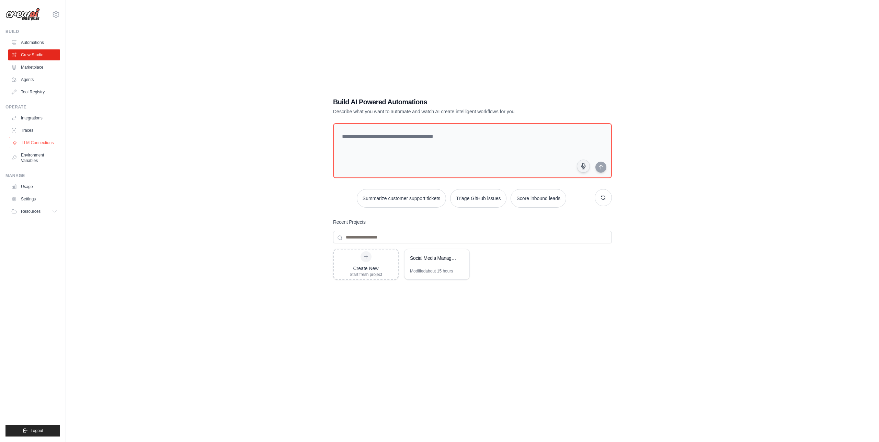
click at [36, 144] on link "LLM Connections" at bounding box center [35, 142] width 52 height 11
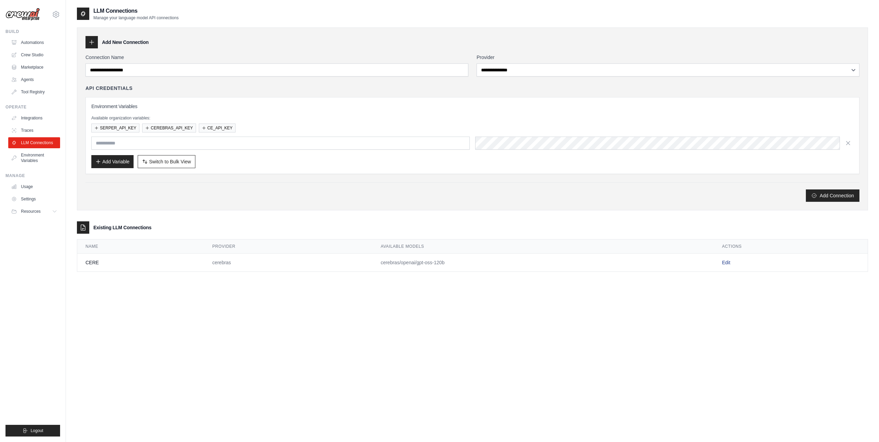
click at [730, 263] on link "Edit" at bounding box center [726, 262] width 8 height 5
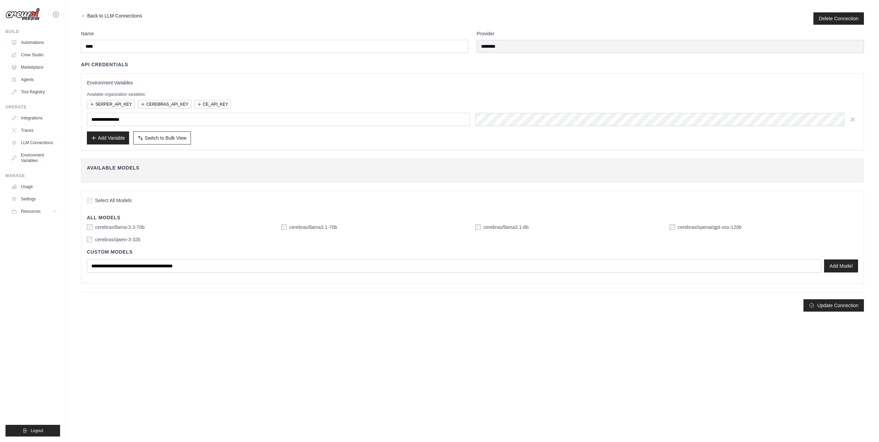
click at [132, 237] on label "cerebras/qwen-3-32b" at bounding box center [117, 239] width 45 height 7
click at [708, 229] on label "cerebras/openai/gpt-oss-120b" at bounding box center [710, 227] width 64 height 7
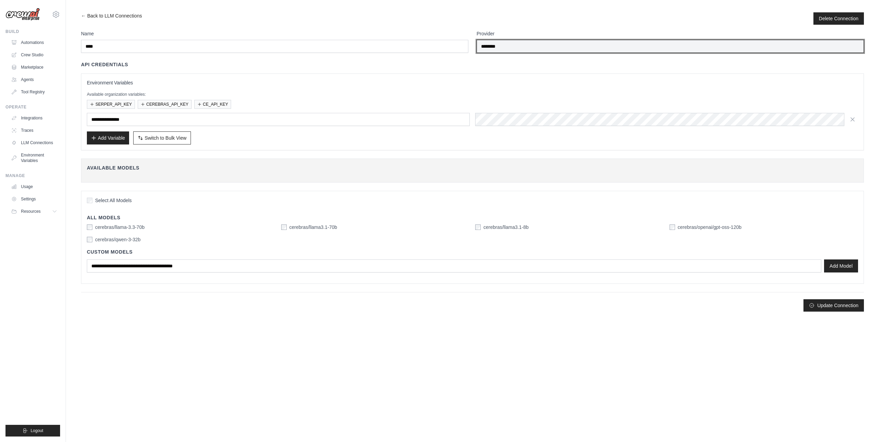
click at [527, 49] on input "********" at bounding box center [670, 46] width 387 height 13
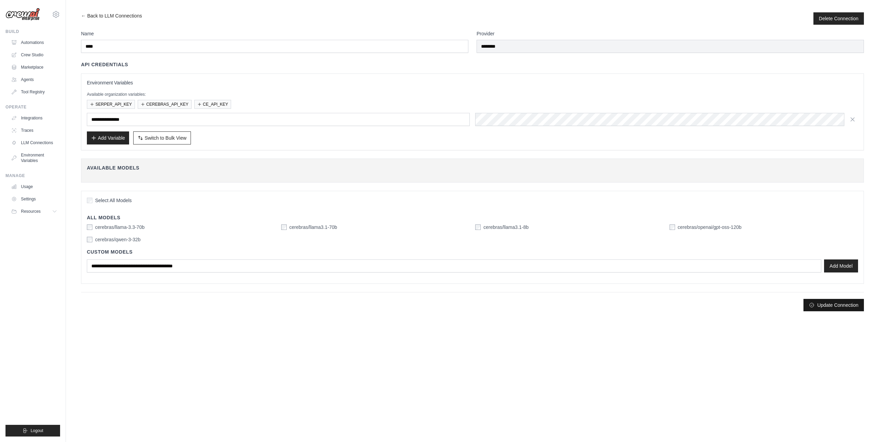
click at [835, 305] on button "Update Connection" at bounding box center [833, 305] width 60 height 12
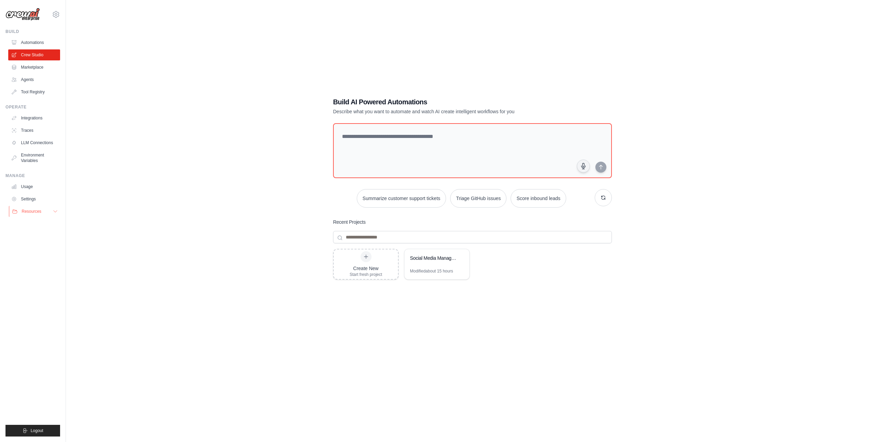
click at [53, 214] on button "Resources" at bounding box center [35, 211] width 52 height 11
click at [37, 196] on link "Settings" at bounding box center [35, 199] width 52 height 11
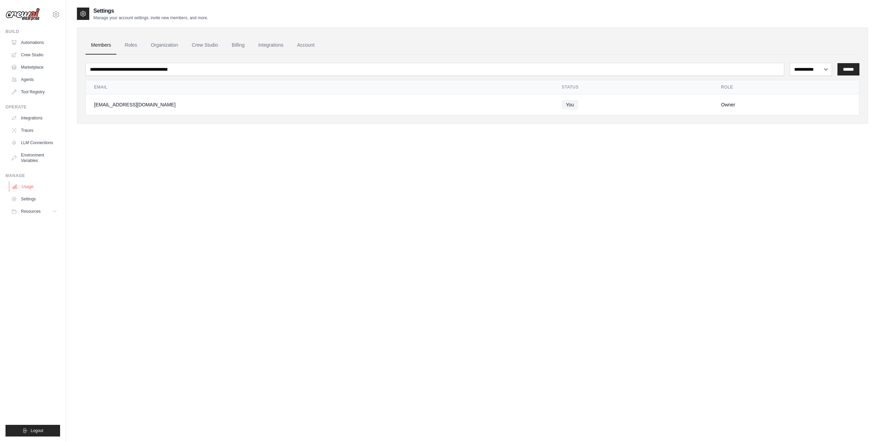
click at [33, 188] on link "Usage" at bounding box center [35, 186] width 52 height 11
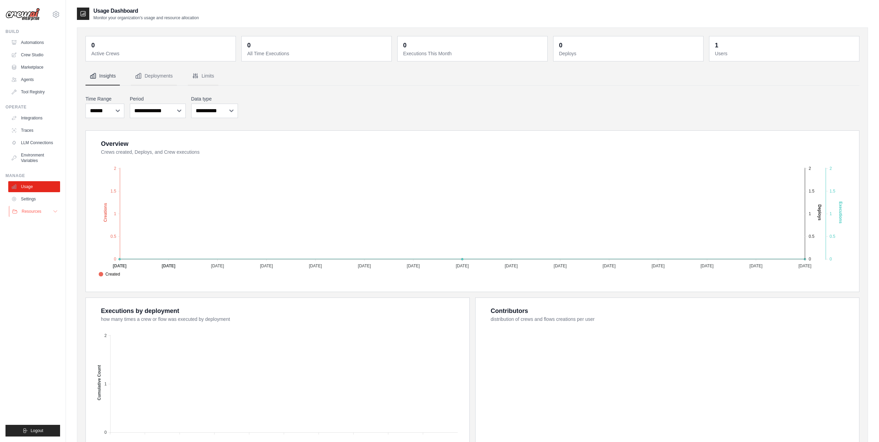
click at [34, 211] on span "Resources" at bounding box center [32, 211] width 20 height 5
click at [39, 220] on span "Documentation" at bounding box center [38, 222] width 28 height 5
click at [378, 114] on div "**********" at bounding box center [472, 106] width 774 height 25
click at [38, 55] on link "Crew Studio" at bounding box center [35, 54] width 52 height 11
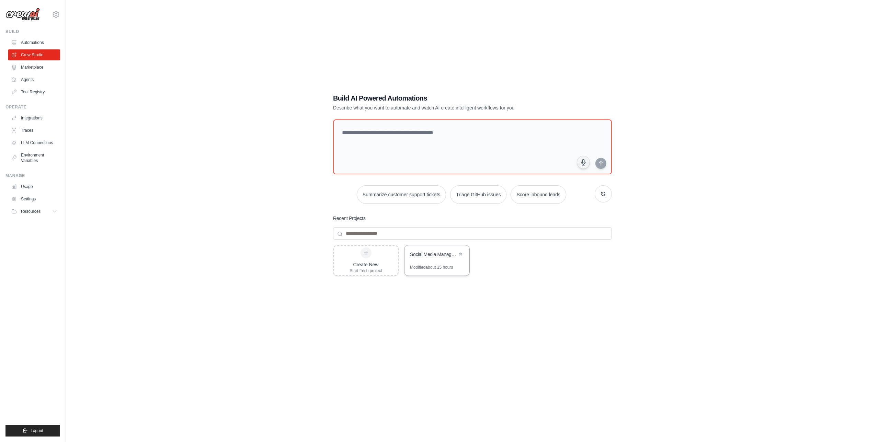
click at [434, 265] on div "Social Media Management Automation Modified about 15 hours" at bounding box center [437, 260] width 66 height 31
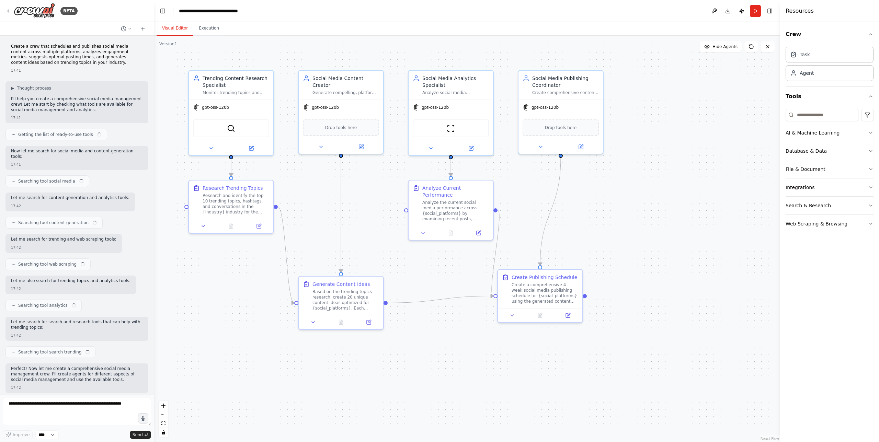
scroll to position [1400, 0]
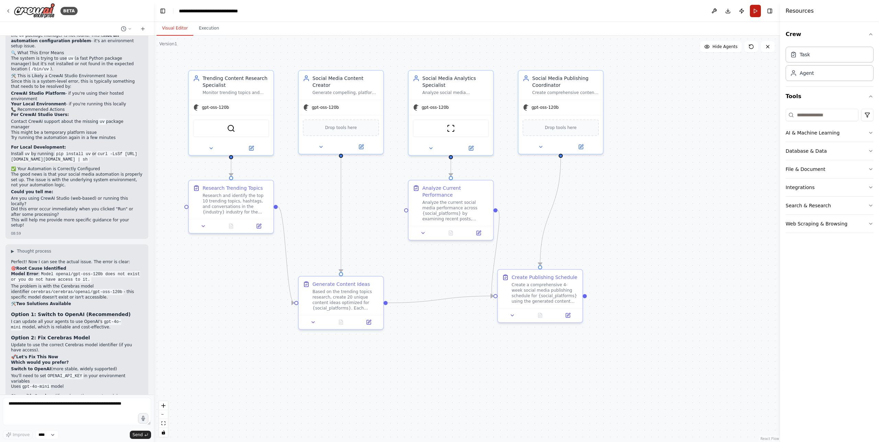
click at [756, 10] on button "Run" at bounding box center [755, 11] width 11 height 12
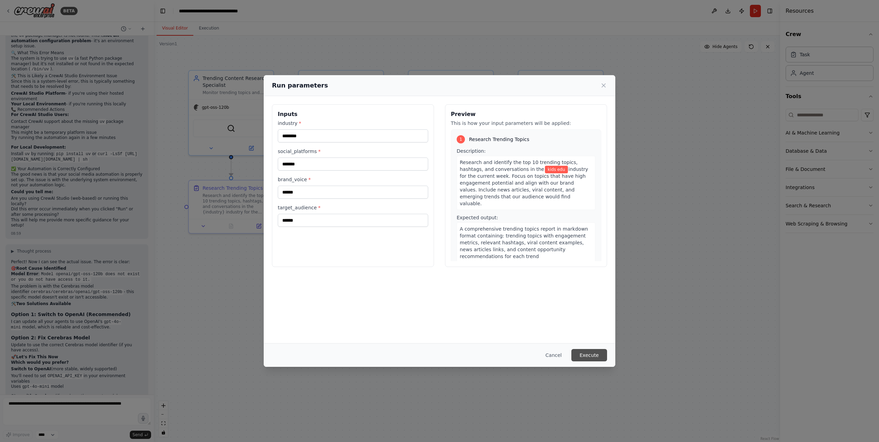
click at [590, 361] on button "Execute" at bounding box center [589, 355] width 36 height 12
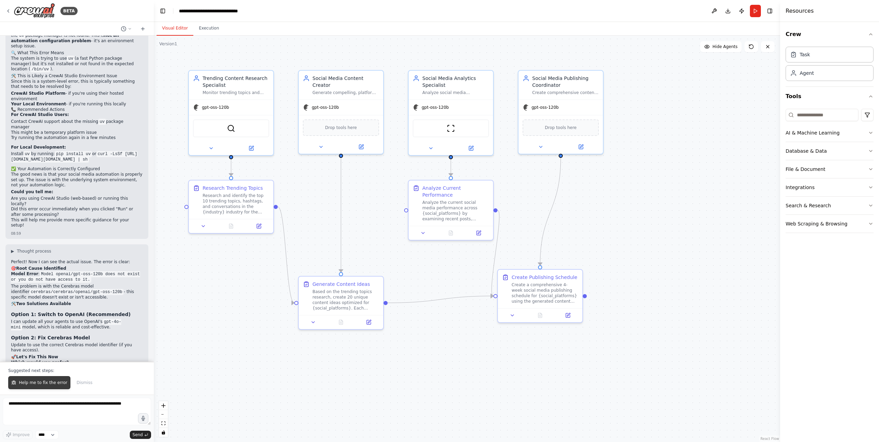
click at [33, 384] on span "Help me to fix the error" at bounding box center [43, 382] width 48 height 5
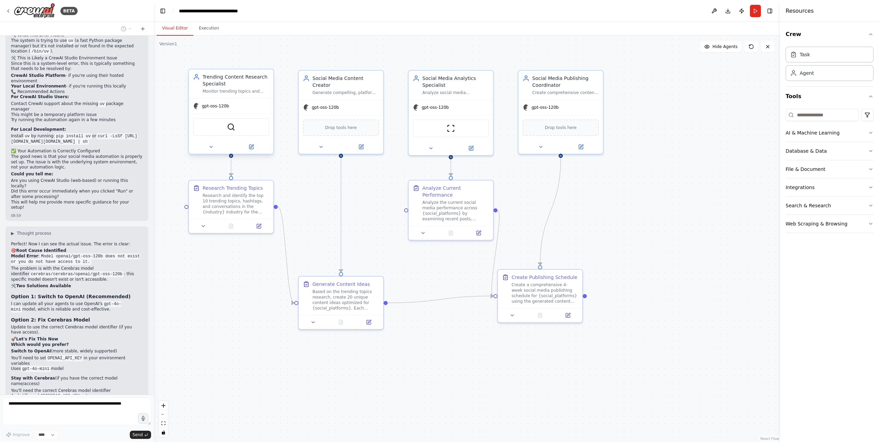
click at [253, 106] on div "gpt-oss-120b" at bounding box center [231, 106] width 84 height 15
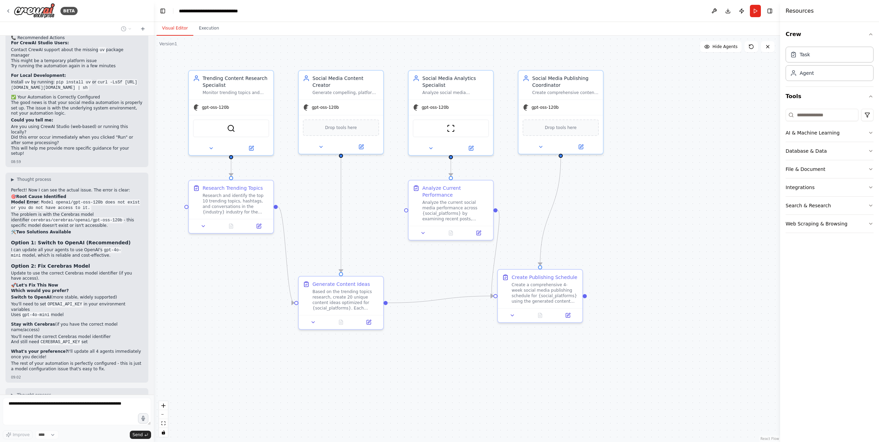
scroll to position [1477, 0]
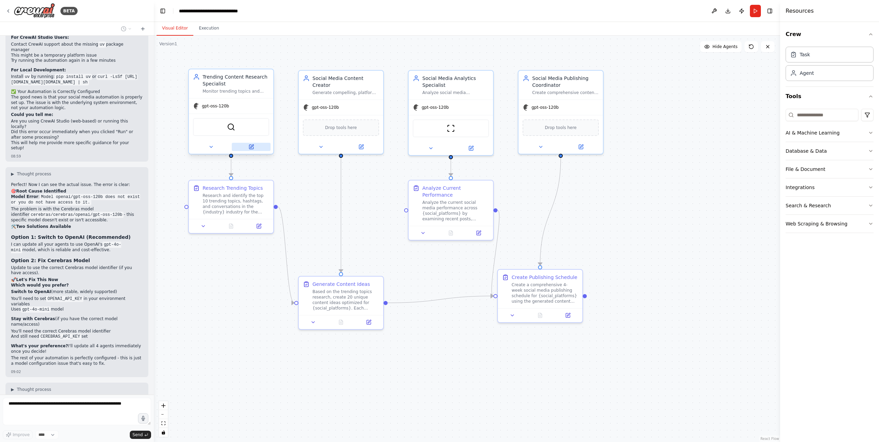
click at [253, 150] on button at bounding box center [251, 147] width 39 height 8
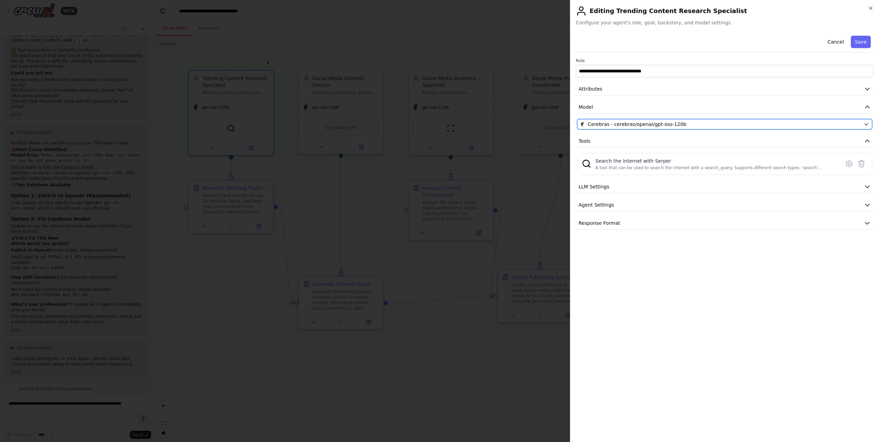
click at [677, 125] on span "Cerebras - cerebras/openai/gpt-oss-120b" at bounding box center [637, 124] width 99 height 7
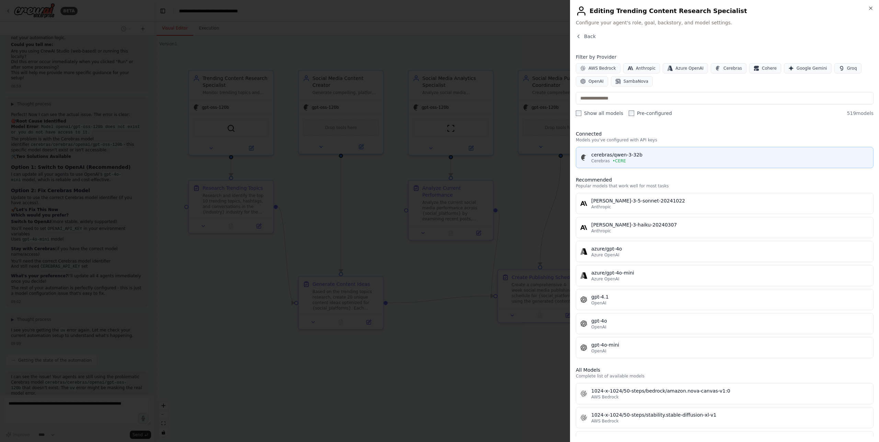
scroll to position [1547, 0]
click at [664, 154] on div "cerebras/qwen-3-32b" at bounding box center [730, 154] width 278 height 7
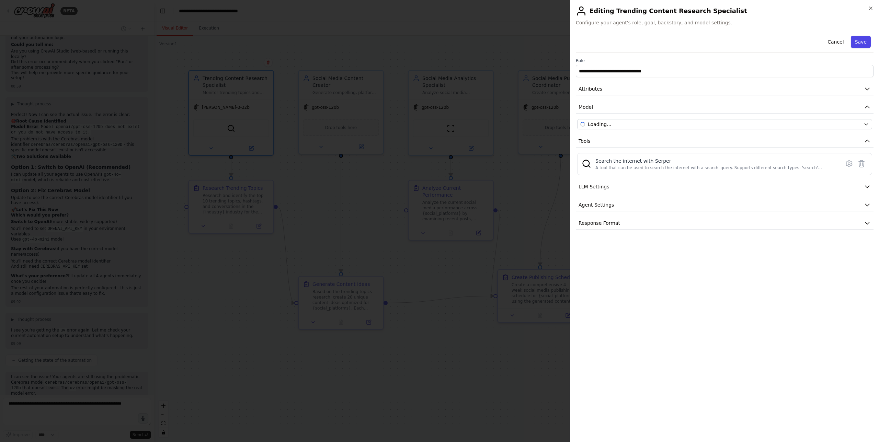
click at [856, 40] on button "Save" at bounding box center [861, 42] width 20 height 12
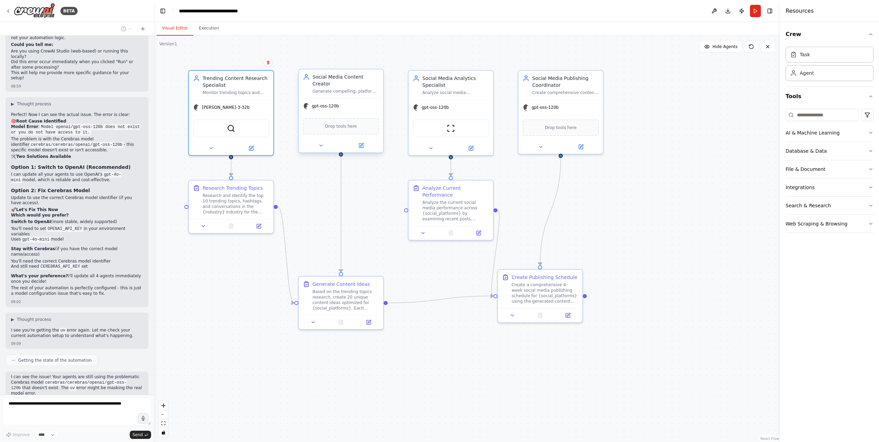
click at [360, 99] on div "gpt-oss-120b" at bounding box center [341, 106] width 84 height 15
click at [361, 143] on icon at bounding box center [361, 144] width 3 height 3
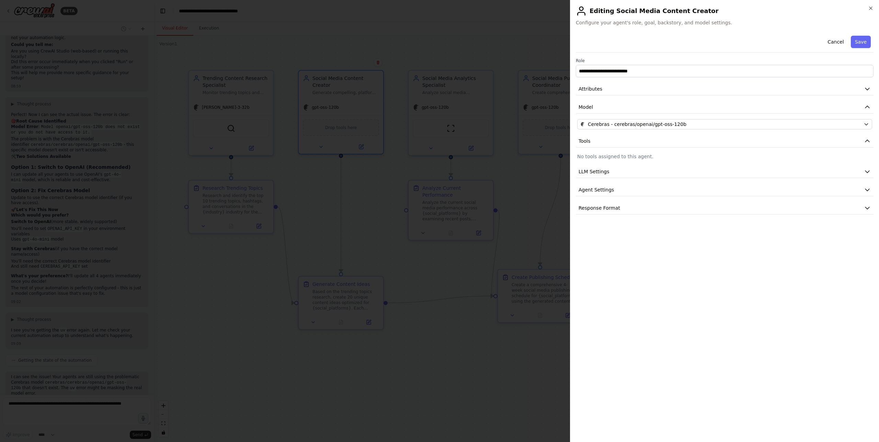
click at [716, 118] on div "**********" at bounding box center [725, 124] width 298 height 182
click at [712, 124] on div "Cerebras - cerebras/openai/gpt-oss-120b" at bounding box center [720, 124] width 281 height 7
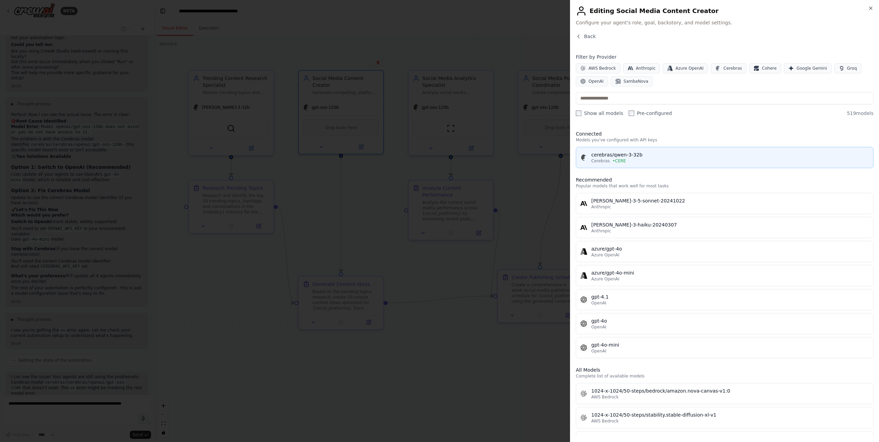
click at [641, 158] on div "cerebras/qwen-3-32b" at bounding box center [730, 154] width 278 height 7
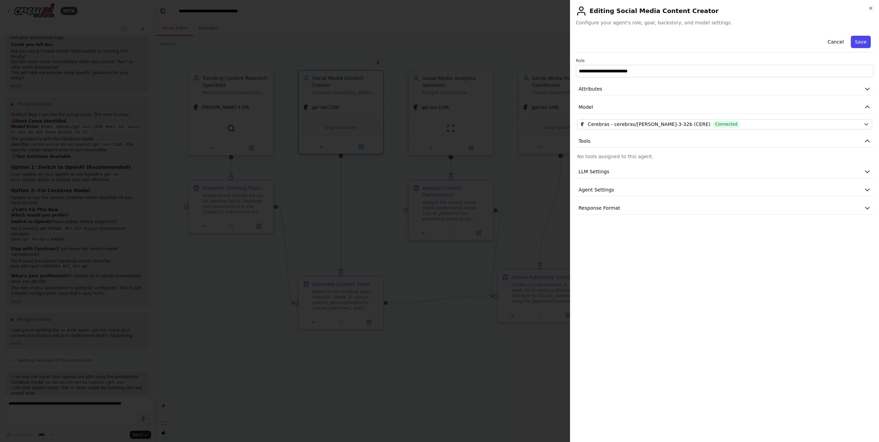
click at [857, 43] on button "Save" at bounding box center [861, 42] width 20 height 12
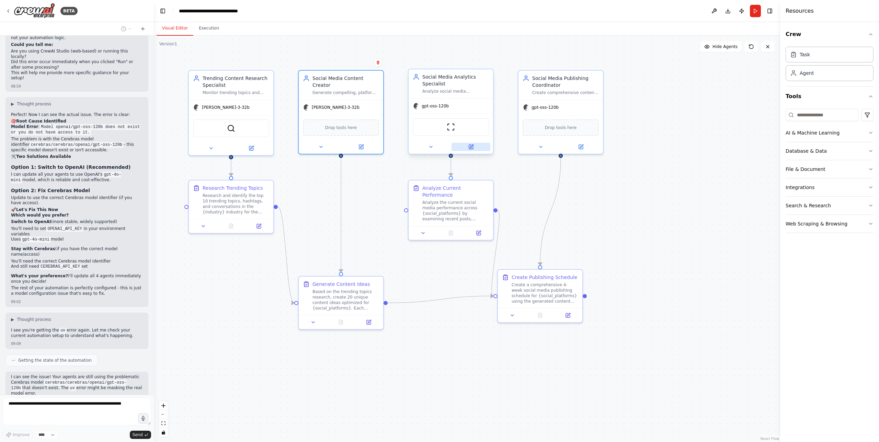
click at [472, 149] on icon at bounding box center [471, 147] width 4 height 4
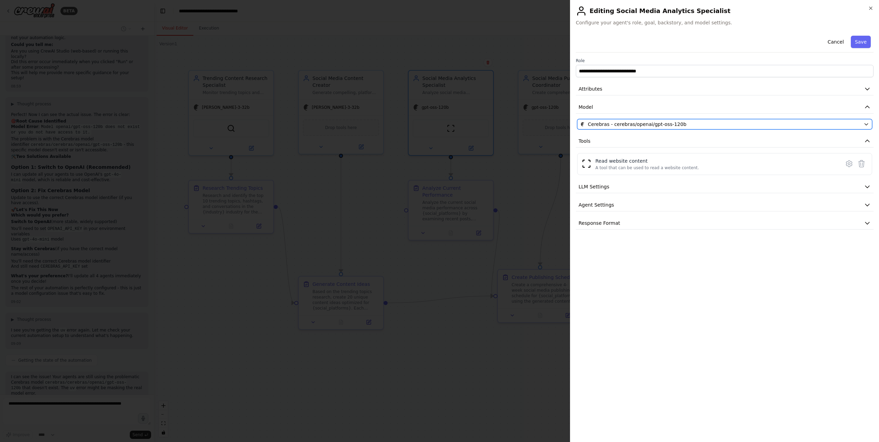
click at [747, 128] on button "Cerebras - cerebras/openai/gpt-oss-120b" at bounding box center [724, 124] width 295 height 10
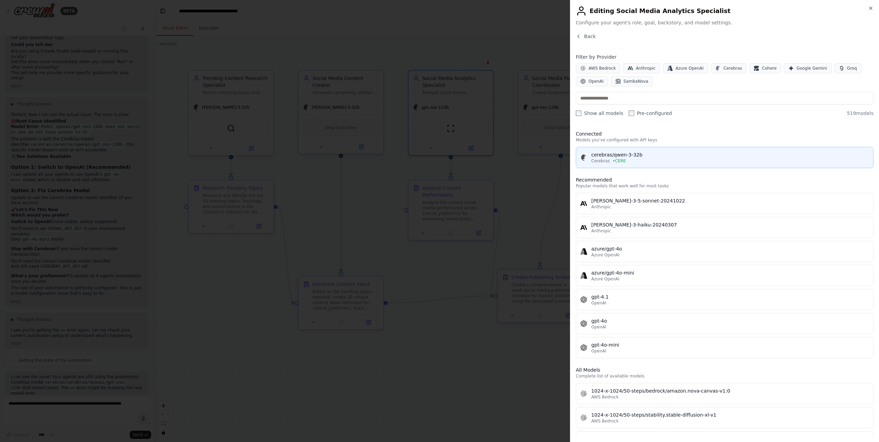
click at [712, 152] on div "cerebras/qwen-3-32b" at bounding box center [730, 154] width 278 height 7
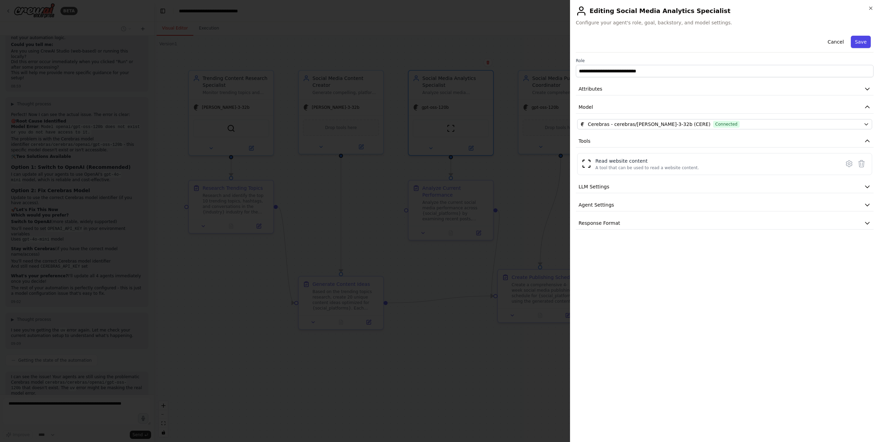
click at [859, 41] on button "Save" at bounding box center [861, 42] width 20 height 12
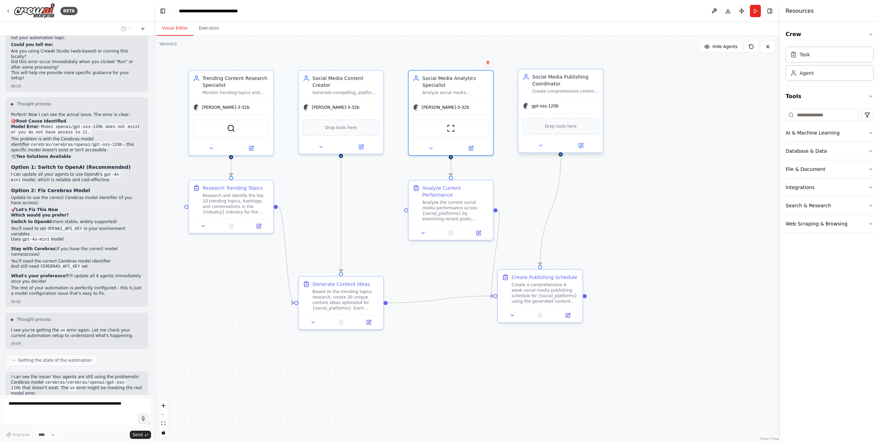
click at [570, 128] on span "Drop tools here" at bounding box center [561, 126] width 32 height 7
click at [586, 148] on button at bounding box center [580, 145] width 39 height 8
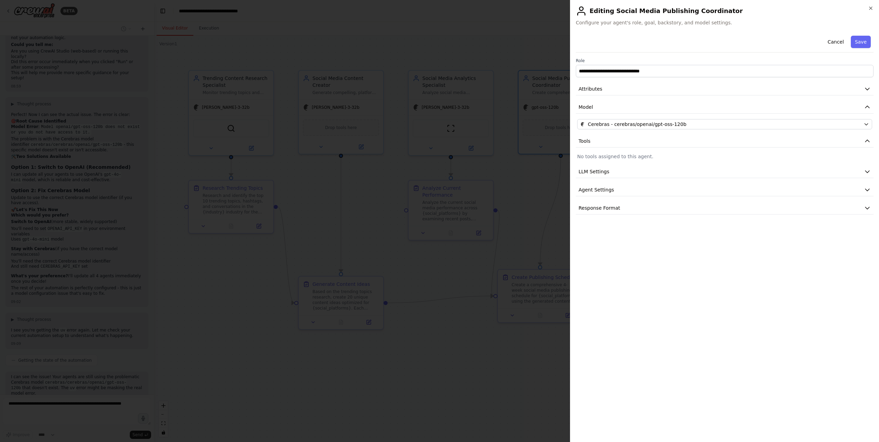
click at [725, 130] on div "**********" at bounding box center [725, 124] width 298 height 182
click at [726, 127] on div "Cerebras - cerebras/openai/gpt-oss-120b" at bounding box center [720, 124] width 281 height 7
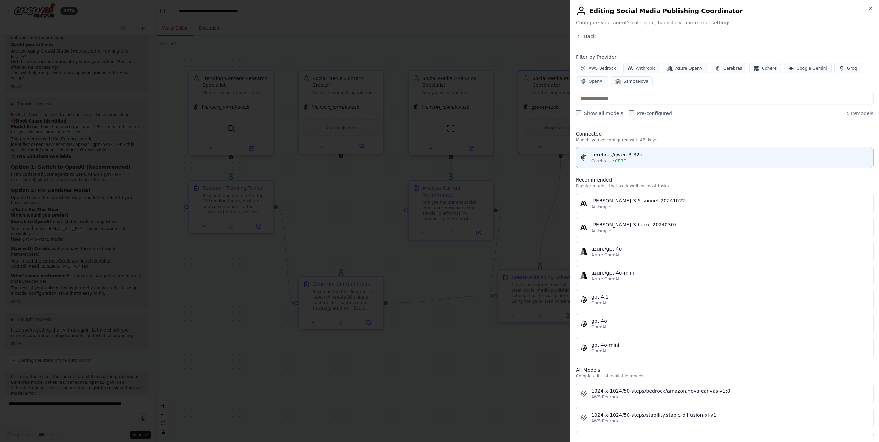
click at [709, 153] on div "cerebras/qwen-3-32b" at bounding box center [730, 154] width 278 height 7
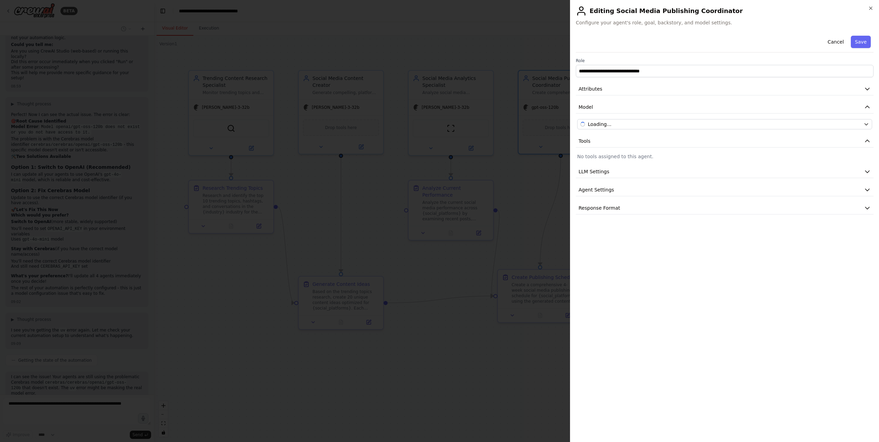
scroll to position [1564, 0]
click at [854, 43] on button "Save" at bounding box center [861, 42] width 20 height 12
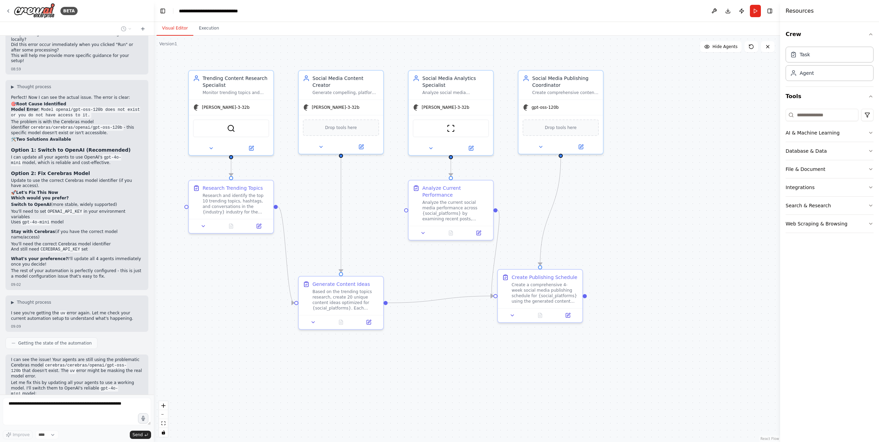
scroll to position [1581, 0]
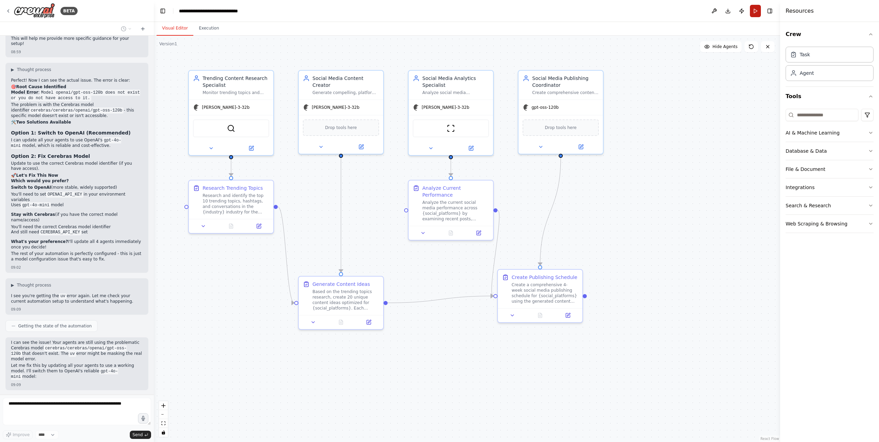
click at [755, 12] on button "Run" at bounding box center [755, 11] width 11 height 12
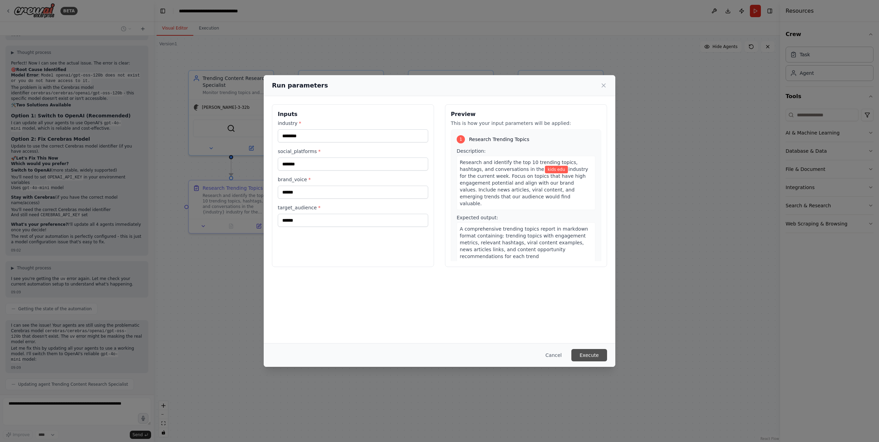
click at [597, 355] on button "Execute" at bounding box center [589, 355] width 36 height 12
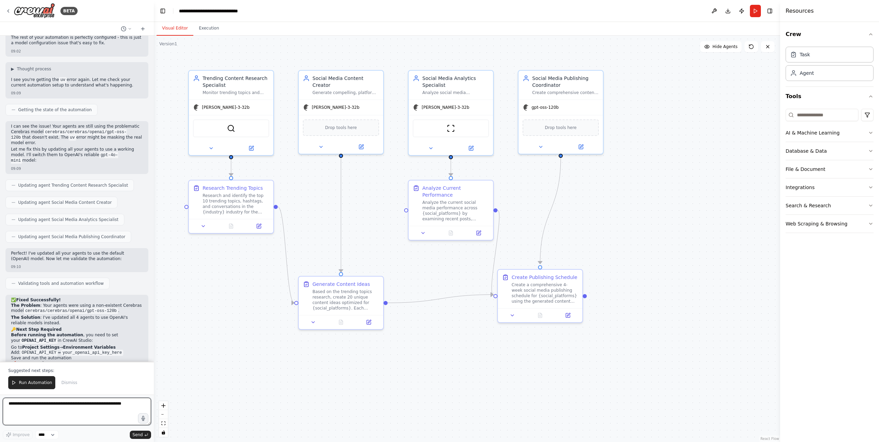
scroll to position [1803, 0]
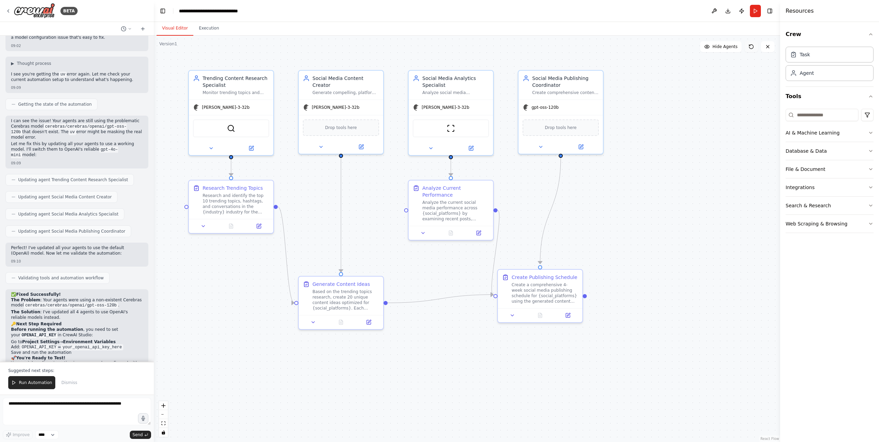
click at [751, 51] on button at bounding box center [751, 46] width 14 height 11
click at [755, 13] on button "Run" at bounding box center [755, 11] width 11 height 12
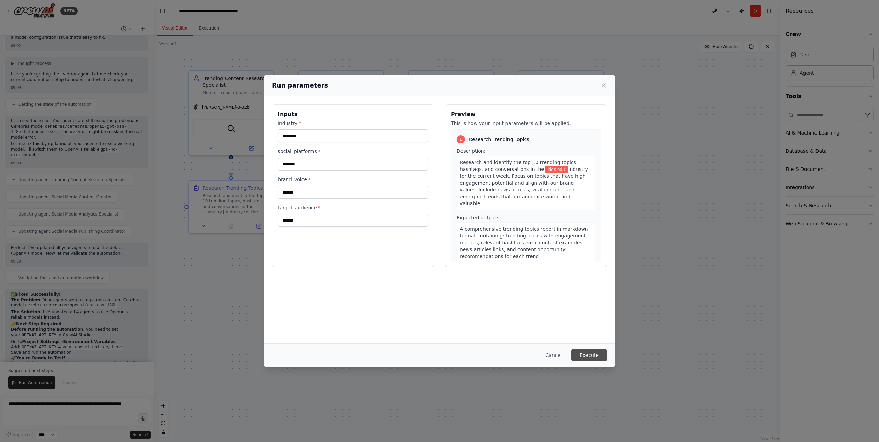
click at [590, 357] on button "Execute" at bounding box center [589, 355] width 36 height 12
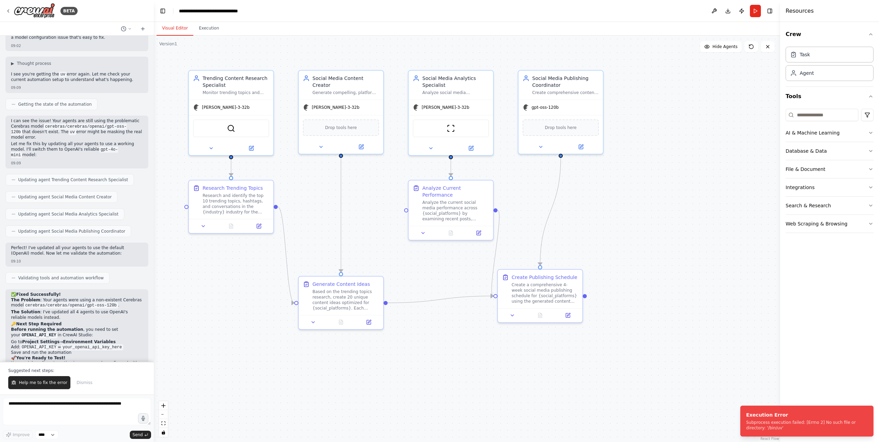
click at [696, 189] on div ".deletable-edge-delete-btn { width: 20px; height: 20px; border: 0px solid #ffff…" at bounding box center [467, 239] width 626 height 407
click at [691, 198] on div ".deletable-edge-delete-btn { width: 20px; height: 20px; border: 0px solid #ffff…" at bounding box center [467, 239] width 626 height 407
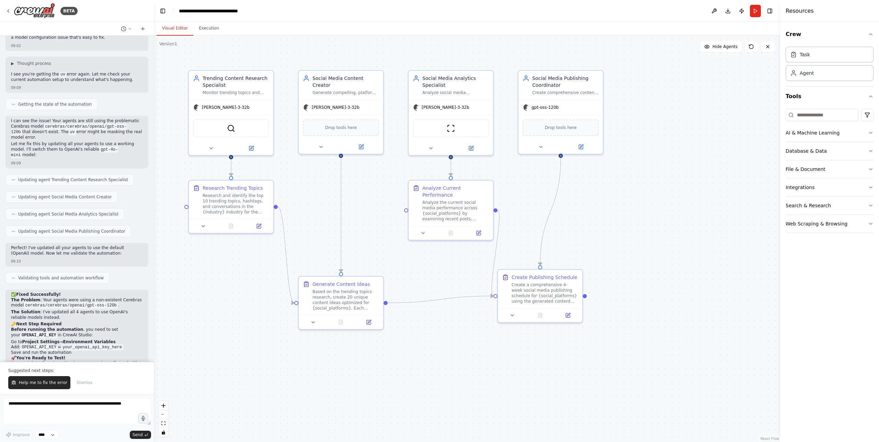
click at [68, 275] on span "Validating tools and automation workflow" at bounding box center [60, 277] width 85 height 5
click at [73, 272] on div "Validating tools and automation workflow" at bounding box center [57, 278] width 104 height 12
click at [62, 229] on span "Updating agent Social Media Publishing Coordinator" at bounding box center [71, 231] width 107 height 5
click at [73, 211] on span "Updating agent Social Media Analytics Specialist" at bounding box center [68, 213] width 100 height 5
click at [82, 194] on span "Updating agent Social Media Content Creator" at bounding box center [64, 196] width 93 height 5
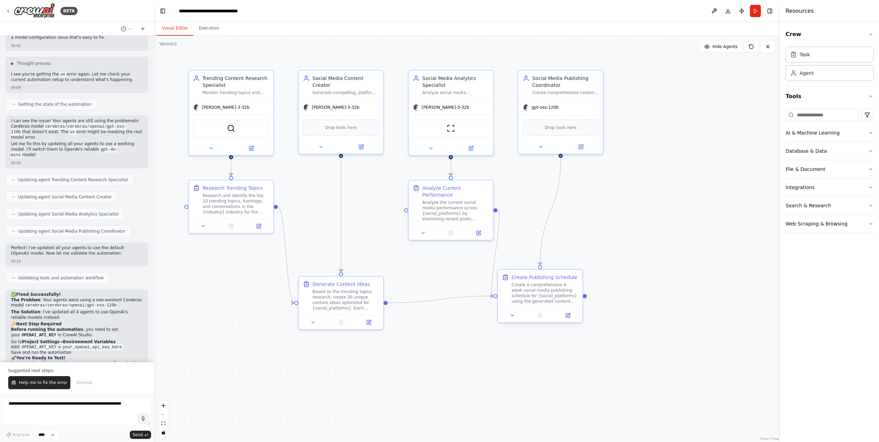
click at [89, 177] on span "Updating agent Trending Content Research Specialist" at bounding box center [73, 179] width 110 height 5
click at [609, 263] on div ".deletable-edge-delete-btn { width: 20px; height: 20px; border: 0px solid #ffff…" at bounding box center [467, 239] width 626 height 407
click at [726, 11] on button "Download" at bounding box center [727, 11] width 11 height 12
click at [619, 184] on div ".deletable-edge-delete-btn { width: 20px; height: 20px; border: 0px solid #ffff…" at bounding box center [467, 239] width 626 height 407
click at [619, 185] on div ".deletable-edge-delete-btn { width: 20px; height: 20px; border: 0px solid #ffff…" at bounding box center [467, 239] width 626 height 407
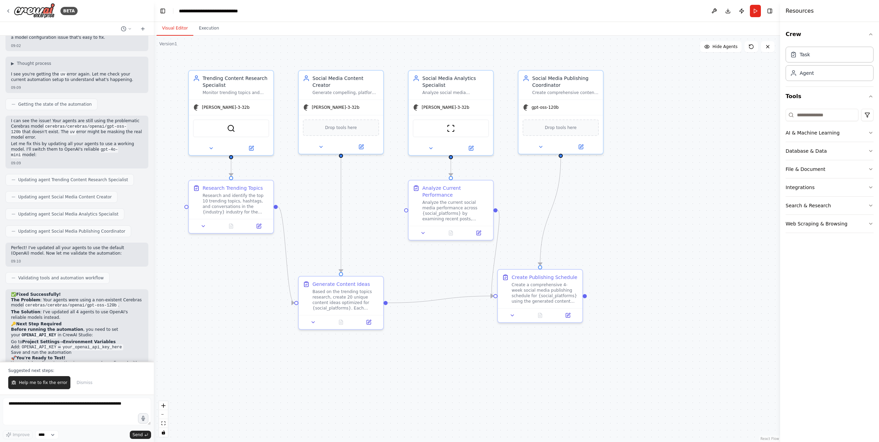
click at [619, 185] on div ".deletable-edge-delete-btn { width: 20px; height: 20px; border: 0px solid #ffff…" at bounding box center [467, 239] width 626 height 407
